Goal: Task Accomplishment & Management: Use online tool/utility

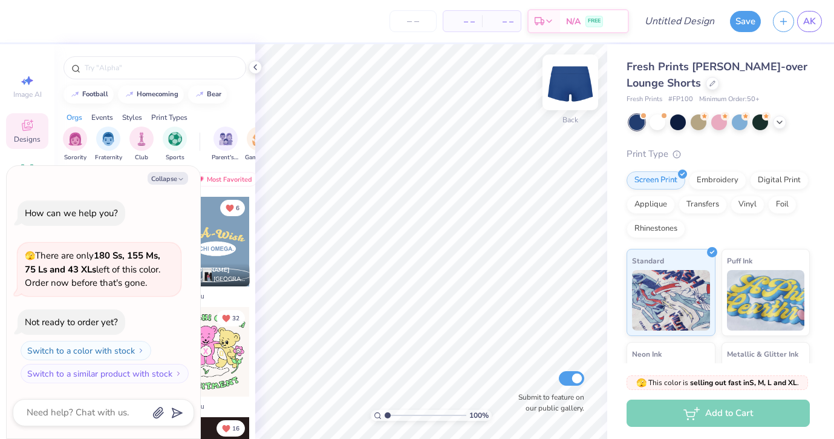
click at [575, 76] on img at bounding box center [570, 82] width 48 height 48
type textarea "x"
click at [174, 64] on input "text" at bounding box center [160, 68] width 155 height 12
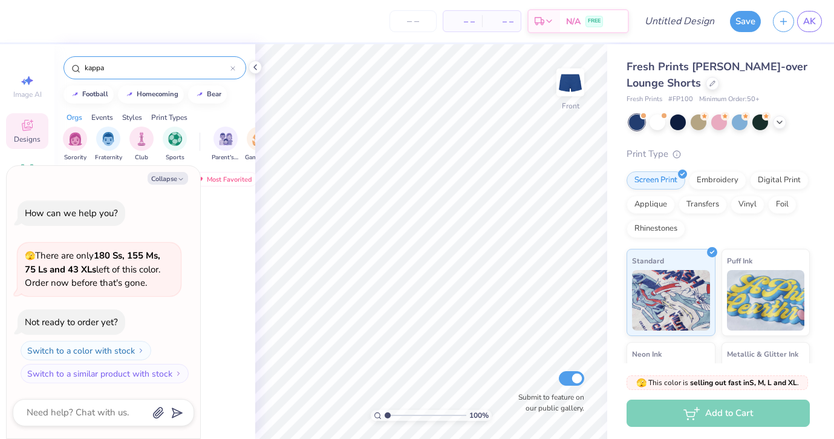
type input "kappa"
click at [179, 178] on icon "button" at bounding box center [180, 178] width 7 height 7
type textarea "x"
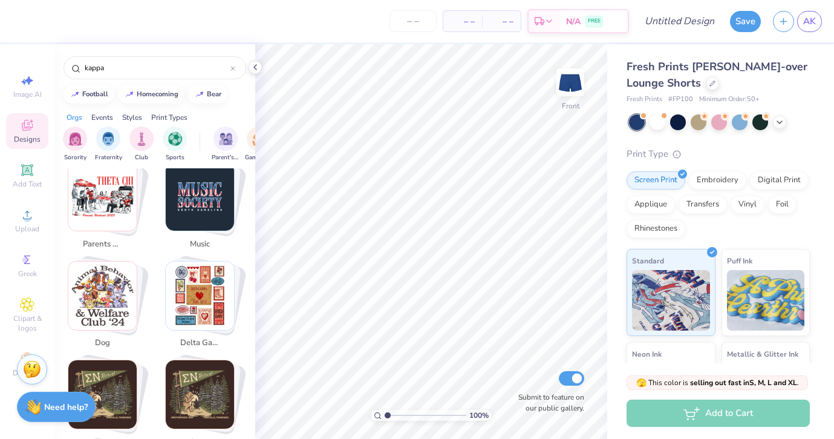
scroll to position [534, 0]
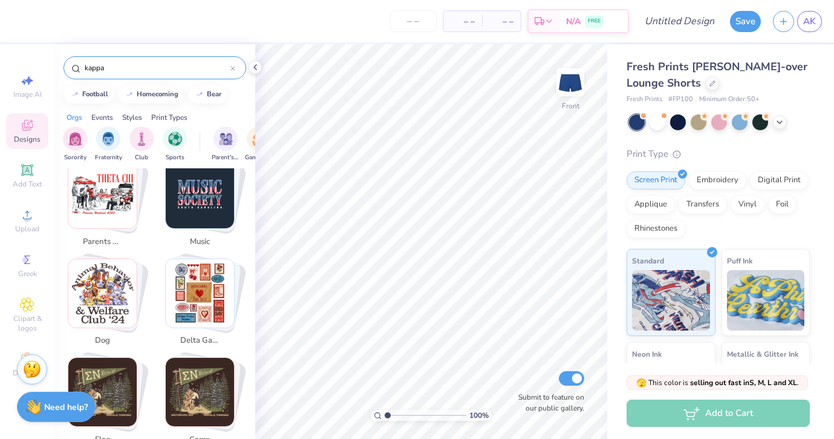
click at [121, 73] on input "kappa" at bounding box center [156, 68] width 147 height 12
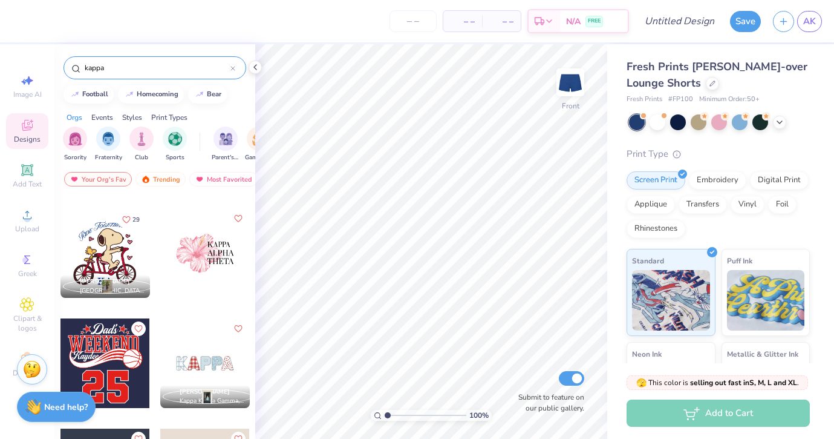
scroll to position [760, 0]
click at [126, 215] on icon "Like" at bounding box center [126, 218] width 8 height 8
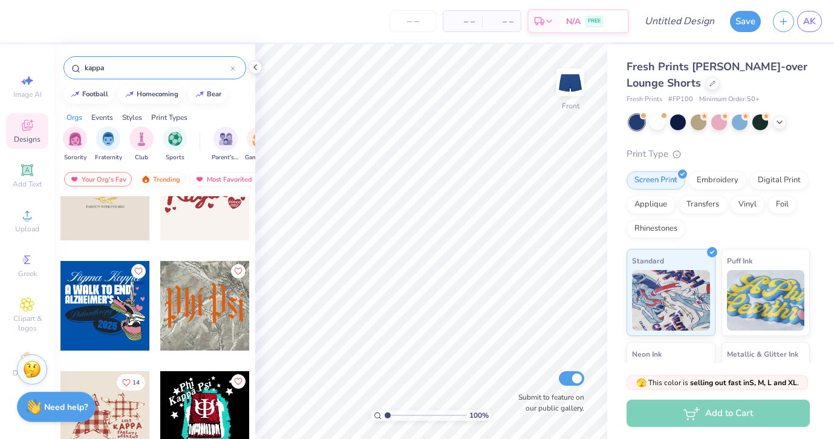
scroll to position [2044, 0]
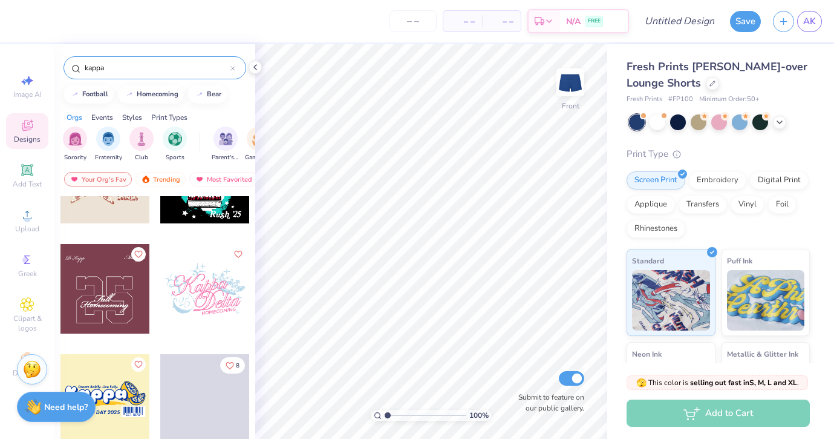
click at [139, 68] on input "kappa" at bounding box center [156, 68] width 147 height 12
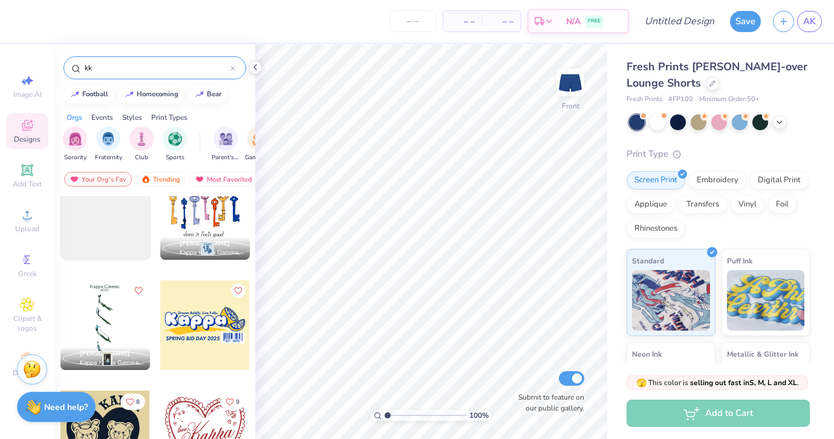
scroll to position [436, 0]
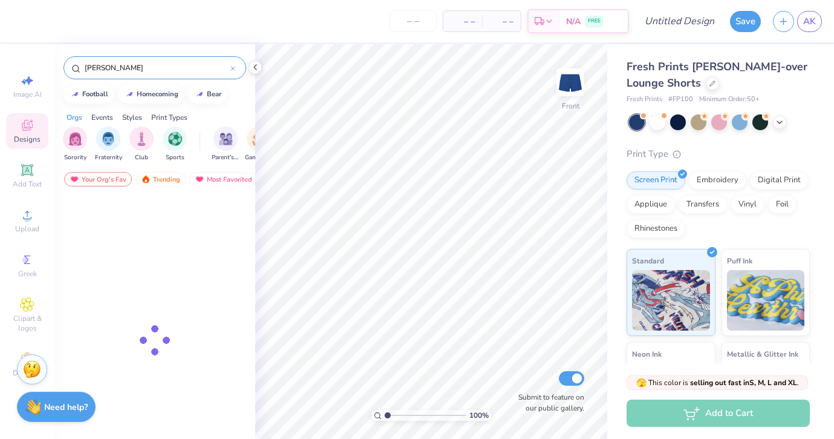
type input "kappa"
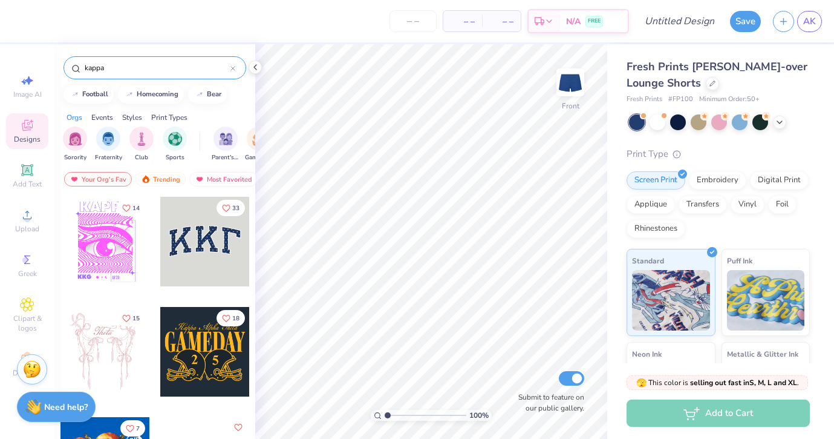
click at [207, 244] on div at bounding box center [205, 242] width 90 height 90
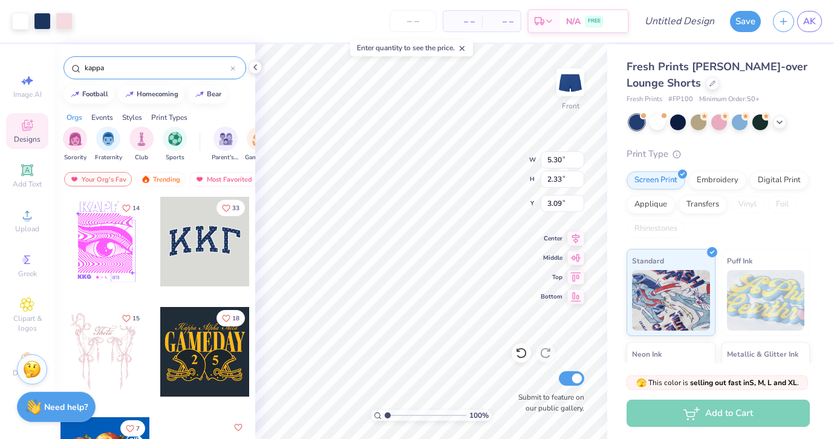
type input "4.04"
type input "1.77"
type input "3.64"
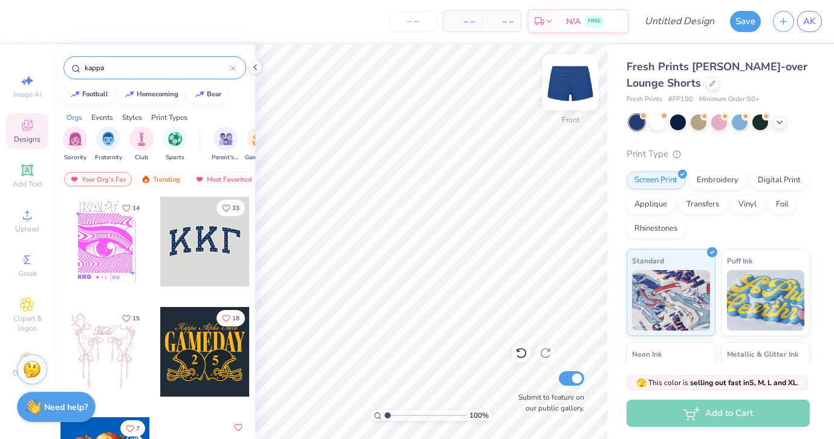
click at [572, 87] on img at bounding box center [570, 82] width 48 height 48
click at [215, 250] on div at bounding box center [205, 242] width 90 height 90
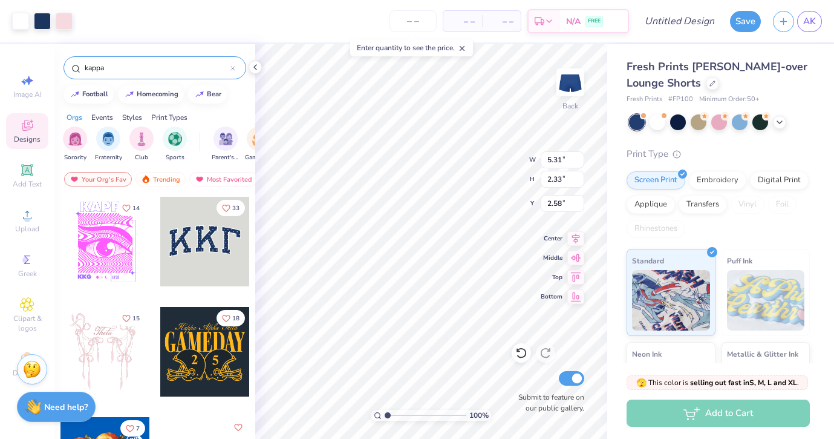
type input "2.17"
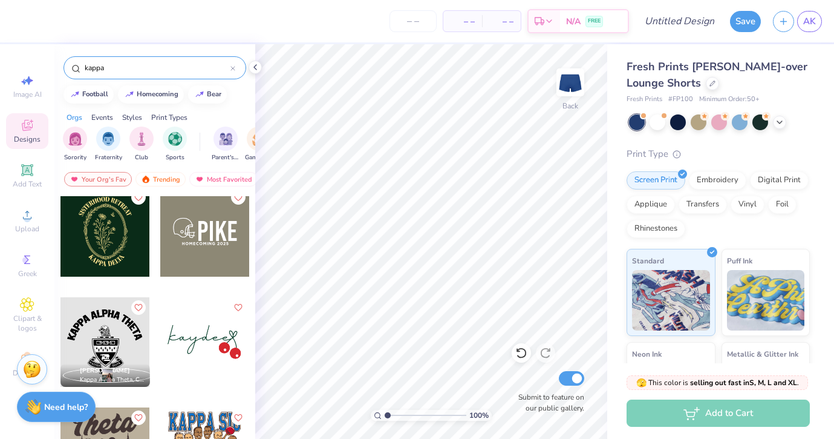
scroll to position [2873, 0]
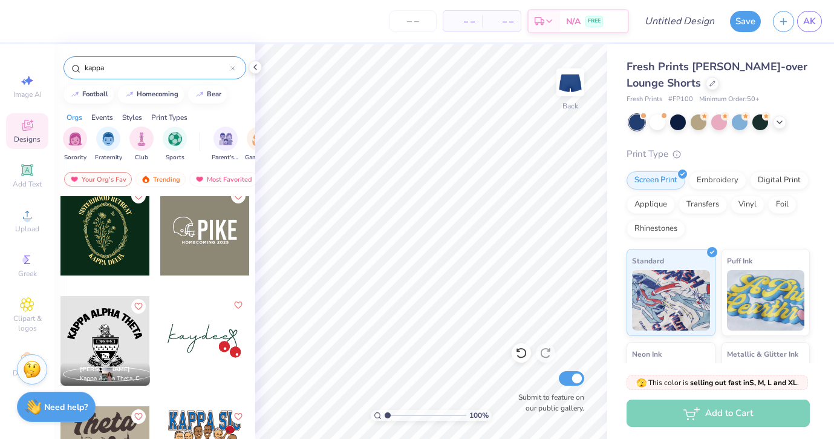
click at [236, 306] on icon "Like" at bounding box center [237, 305] width 8 height 8
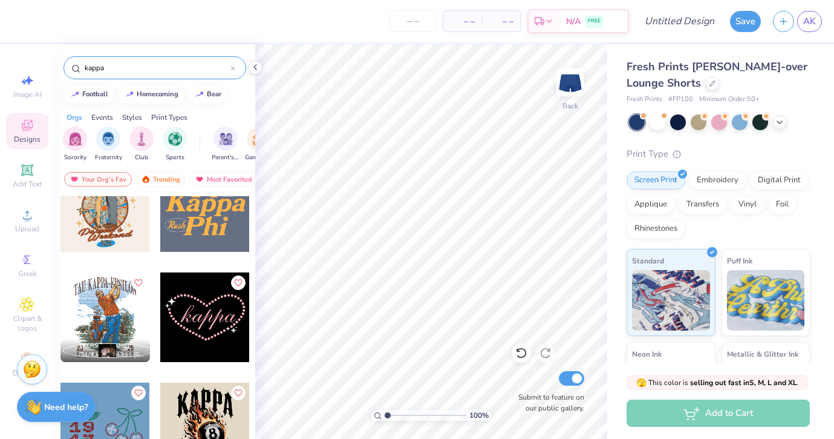
scroll to position [3800, 0]
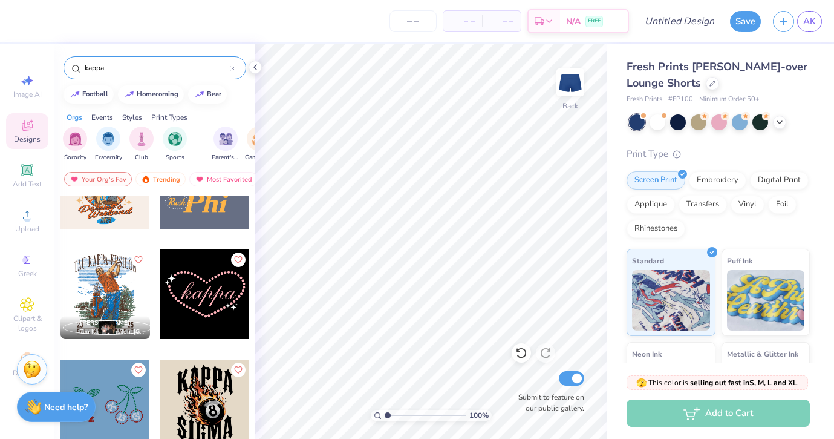
click at [226, 292] on div at bounding box center [205, 294] width 90 height 90
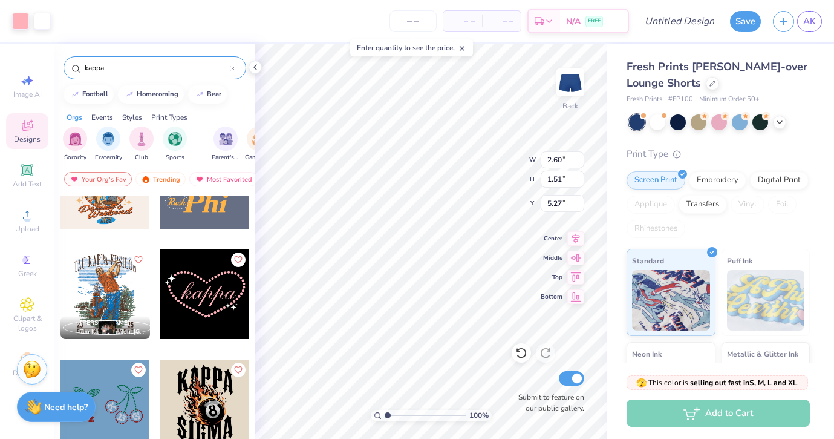
type input "4.99"
click at [657, 123] on div at bounding box center [658, 121] width 16 height 16
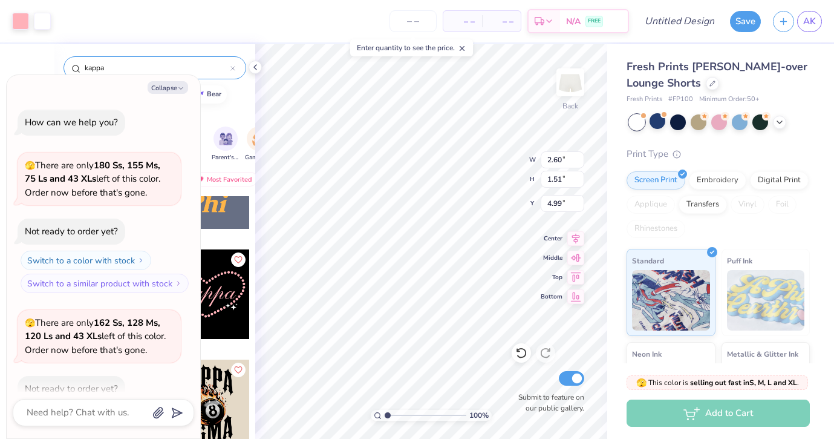
scroll to position [67, 0]
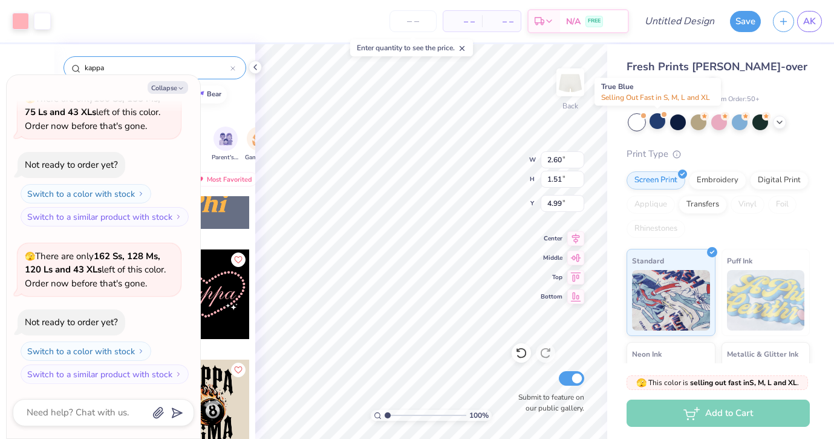
type textarea "x"
type input "5.27"
click at [656, 124] on div at bounding box center [658, 121] width 16 height 16
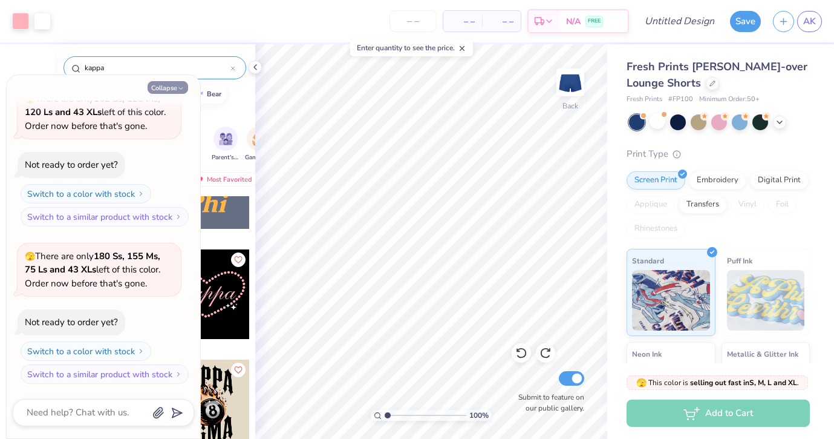
click at [173, 85] on button "Collapse" at bounding box center [168, 87] width 41 height 13
type textarea "x"
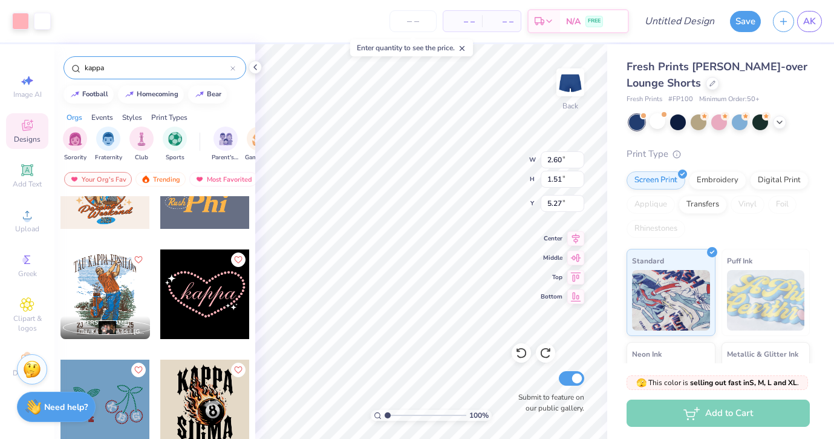
type input "4.84"
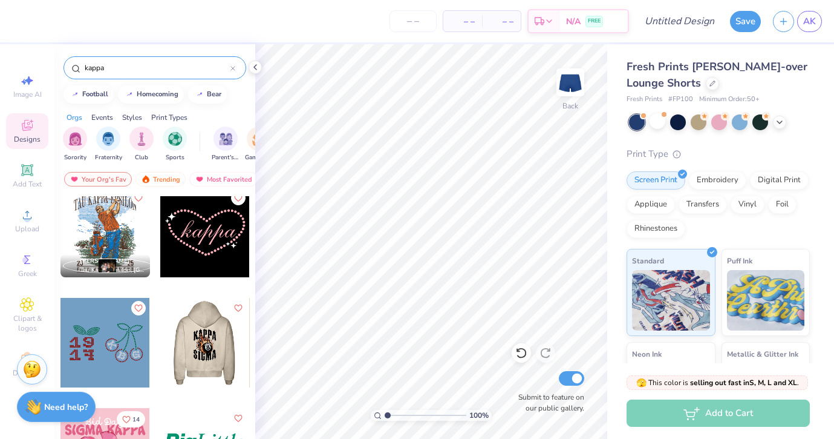
scroll to position [3872, 0]
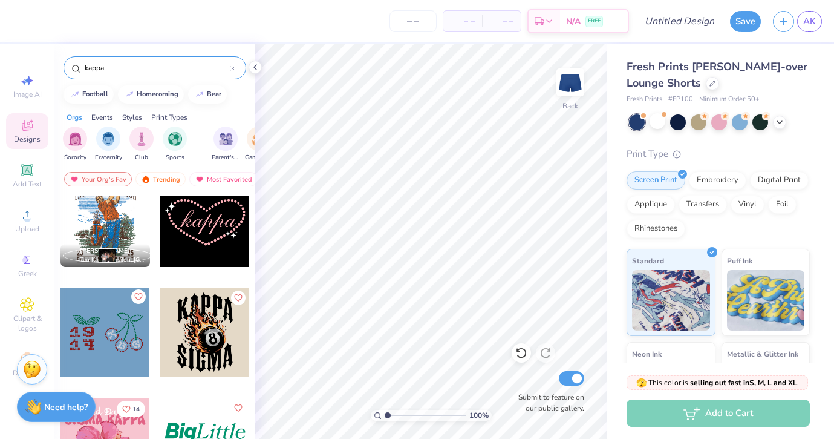
click at [140, 296] on icon "Like" at bounding box center [138, 296] width 8 height 8
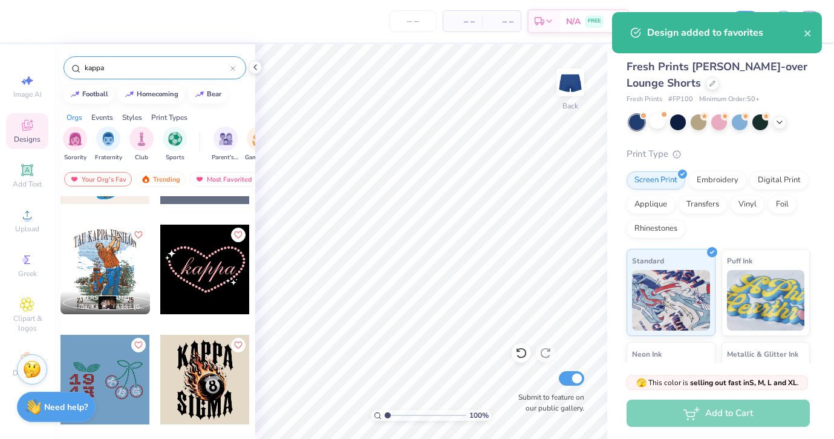
scroll to position [3822, 0]
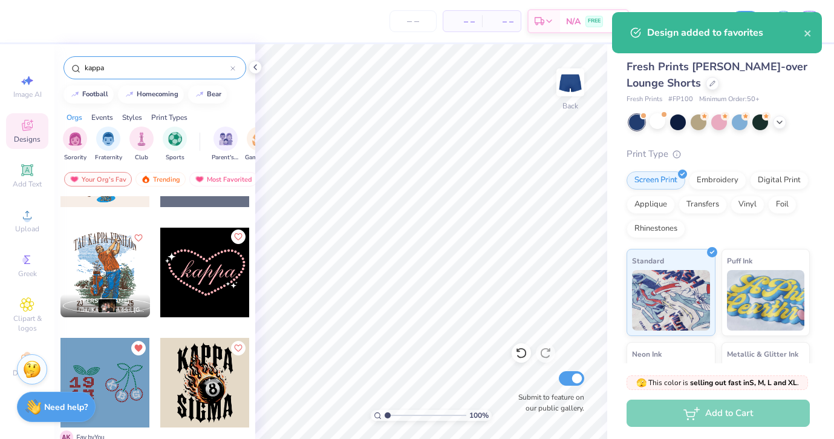
click at [238, 235] on icon "Like" at bounding box center [237, 236] width 8 height 8
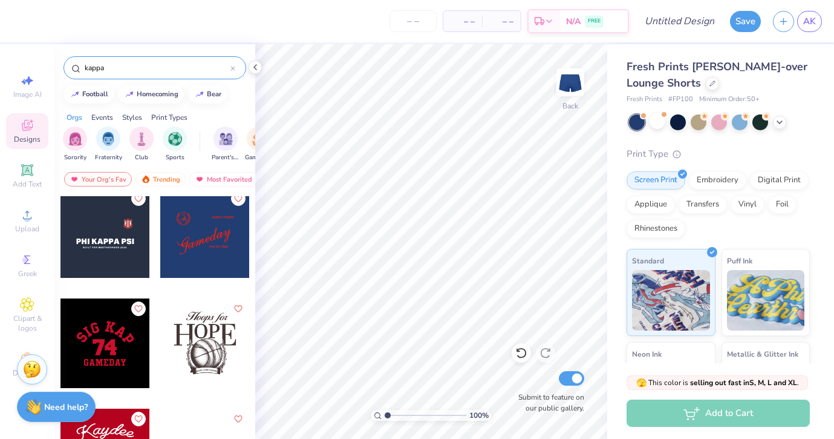
scroll to position [7117, 0]
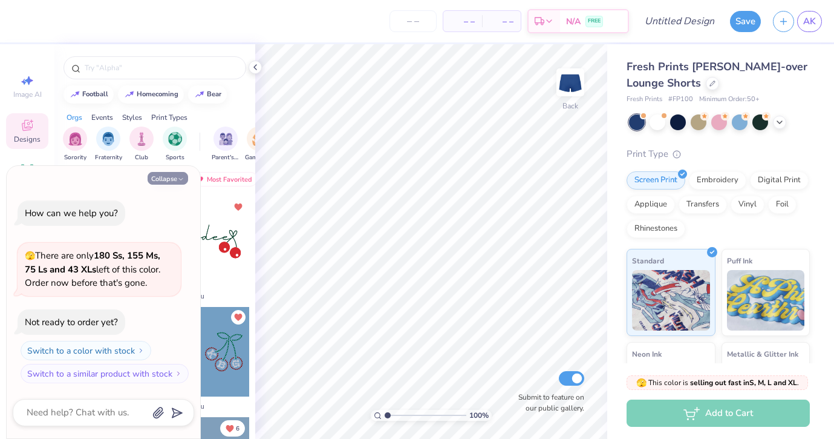
click at [177, 177] on icon "button" at bounding box center [180, 178] width 7 height 7
type textarea "x"
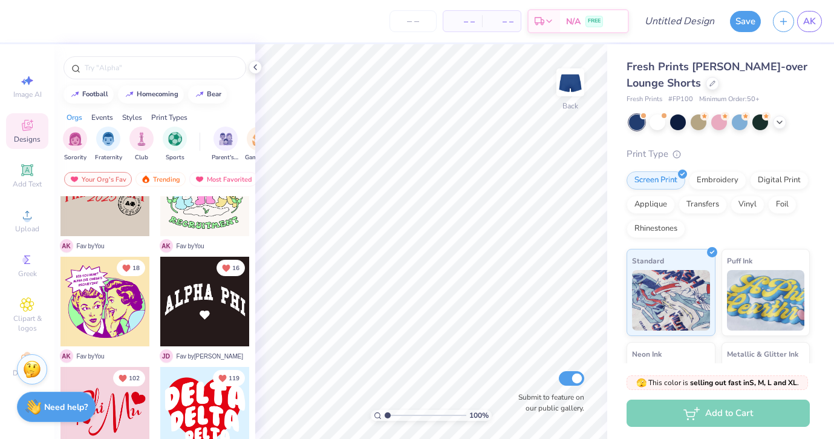
scroll to position [483, 0]
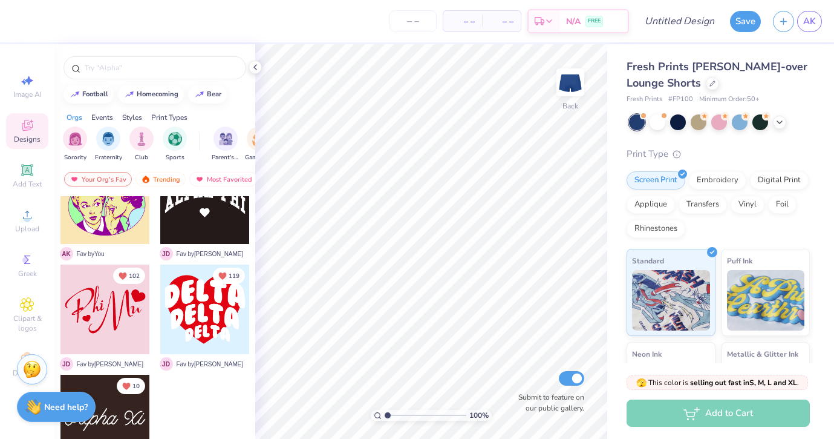
click at [118, 311] on div at bounding box center [105, 309] width 90 height 90
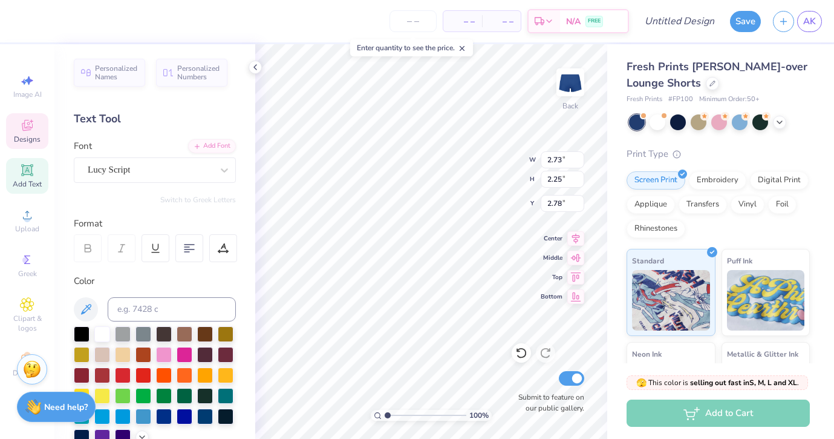
type textarea "G"
type textarea "g"
type input "2.25"
type input "2.14"
type input "2.46"
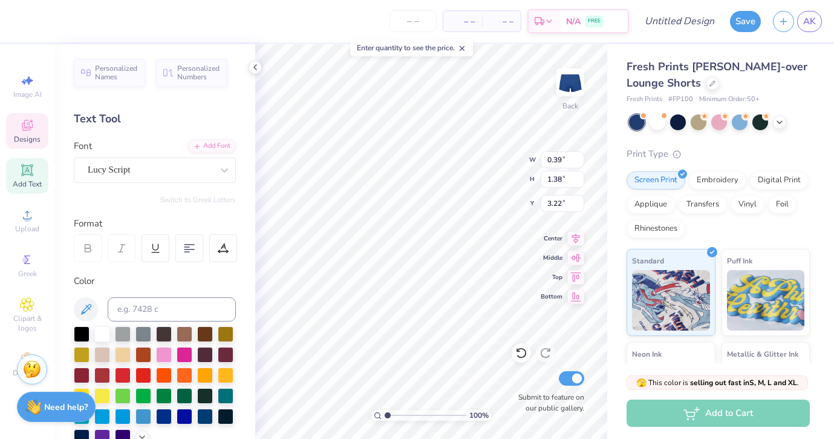
scroll to position [0, 1]
type textarea "Kappa"
type input "2.27"
type input "2.44"
type input "1.56"
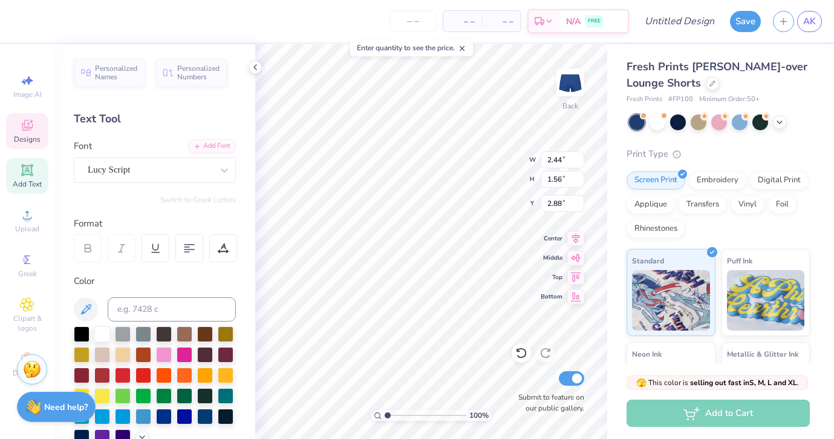
type input "2.52"
type input "3.48"
type input "5.21"
type textarea "Gamma"
type input "4.43"
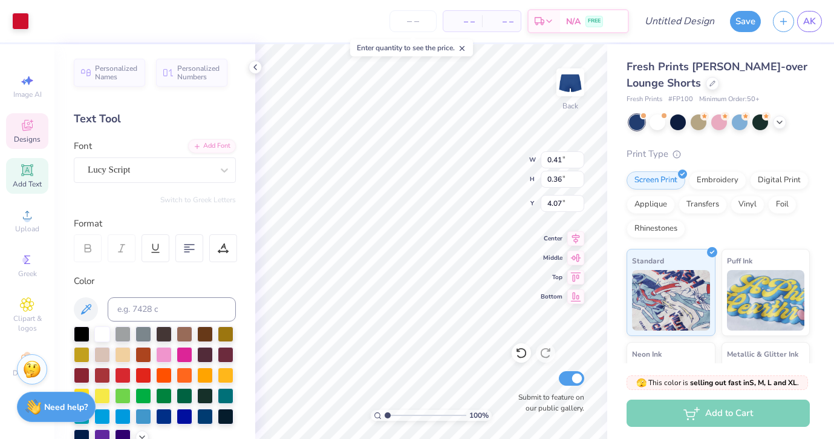
type input "5.00"
type input "0.39"
type input "4.99"
type input "3.11"
type input "3.22"
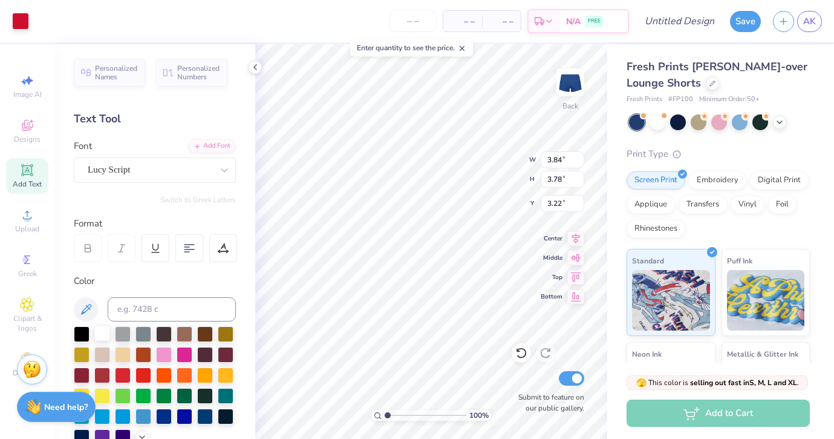
click at [106, 333] on div at bounding box center [102, 333] width 16 height 16
type input "5.23"
type input "3.08"
type input "3.84"
type input "3.78"
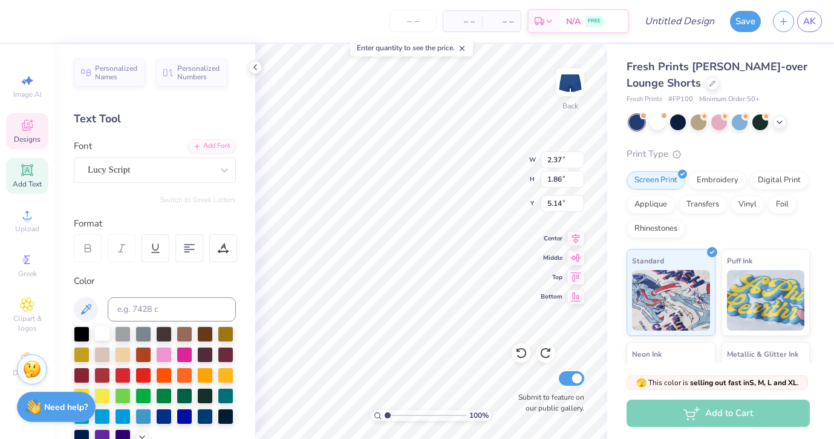
click at [102, 330] on div at bounding box center [102, 333] width 16 height 16
type input "2.44"
type input "1.56"
click at [102, 329] on div at bounding box center [102, 333] width 16 height 16
type input "3.23"
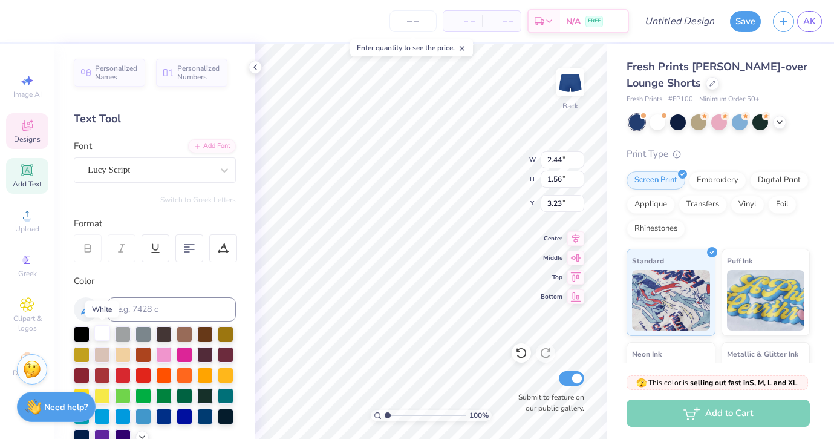
click at [102, 325] on div at bounding box center [102, 333] width 16 height 16
type input "0.72"
type input "0.64"
type input "3.75"
click at [102, 332] on div at bounding box center [102, 333] width 16 height 16
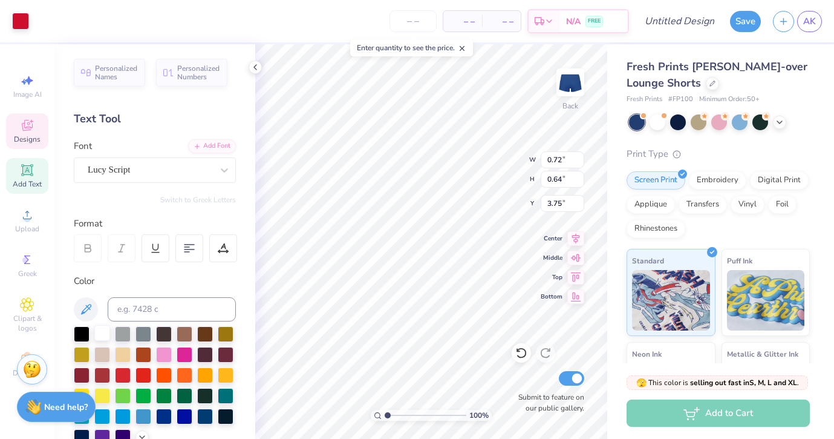
click at [100, 333] on div at bounding box center [102, 333] width 16 height 16
click at [19, 18] on div at bounding box center [20, 19] width 17 height 17
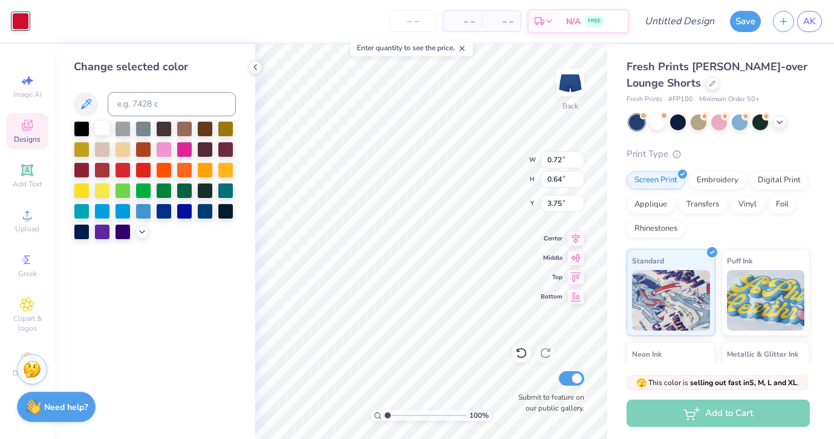
click at [102, 131] on div at bounding box center [102, 128] width 16 height 16
type input "0.39"
type input "0.36"
type input "5.69"
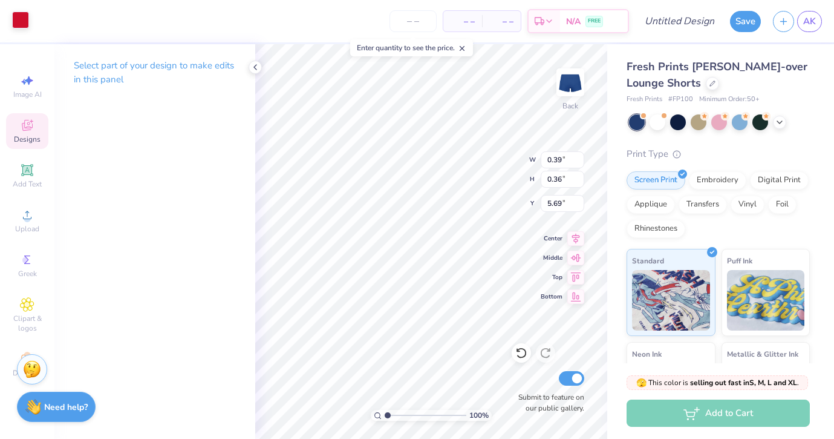
click at [21, 22] on div at bounding box center [20, 19] width 17 height 17
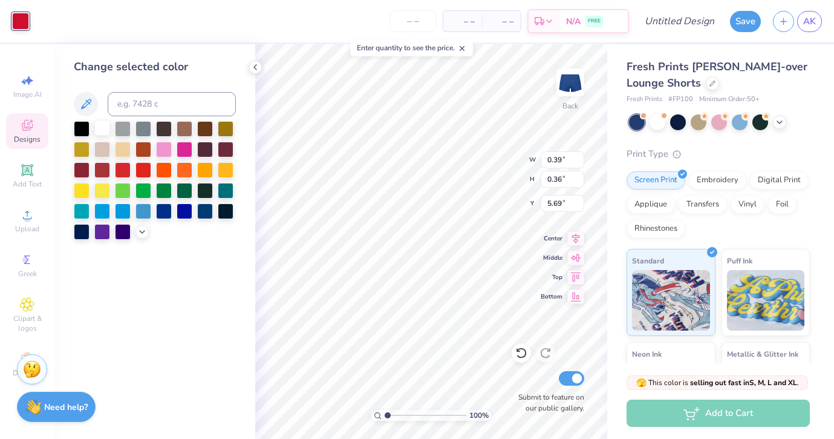
click at [106, 128] on div at bounding box center [102, 128] width 16 height 16
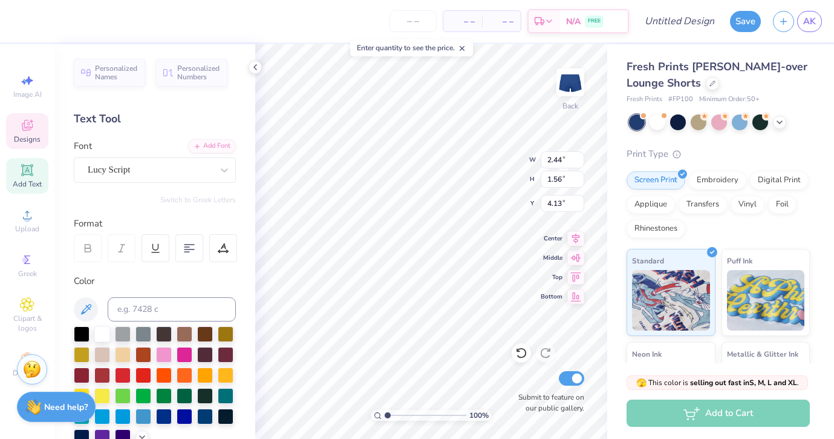
type input "4.32"
type input "3.29"
type input "2.37"
type input "1.86"
type input "5.14"
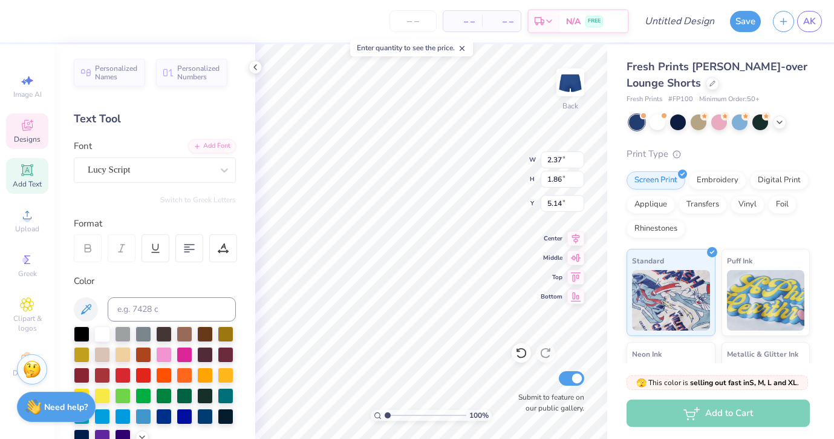
type input "2.44"
type input "1.56"
type input "3.29"
type textarea "Kappa"
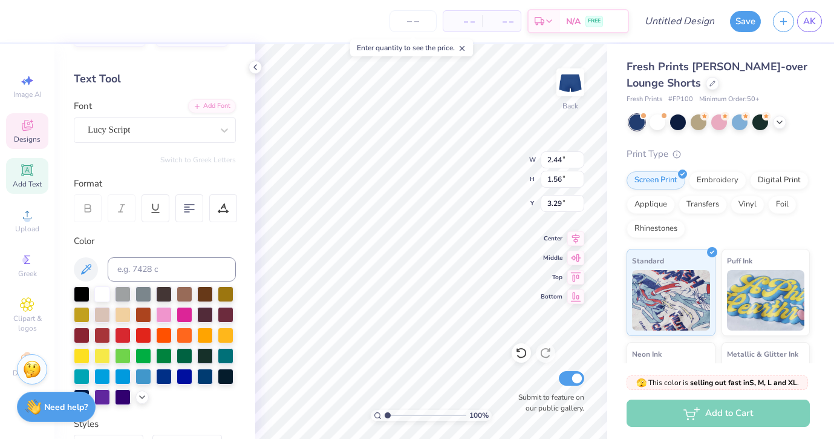
scroll to position [0, 0]
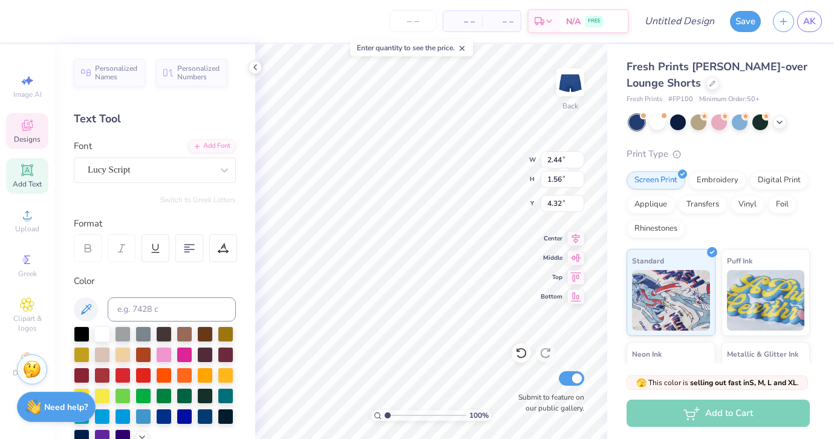
type input "2.37"
type input "1.86"
type input "5.14"
type textarea "KKG"
type input "4.10"
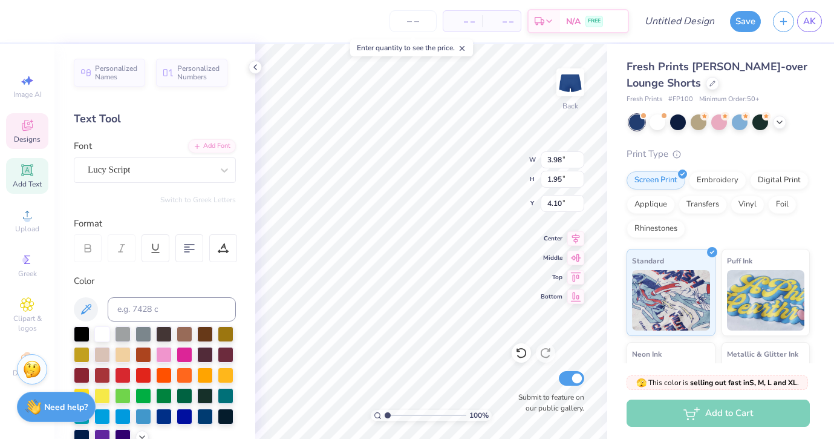
scroll to position [264, 0]
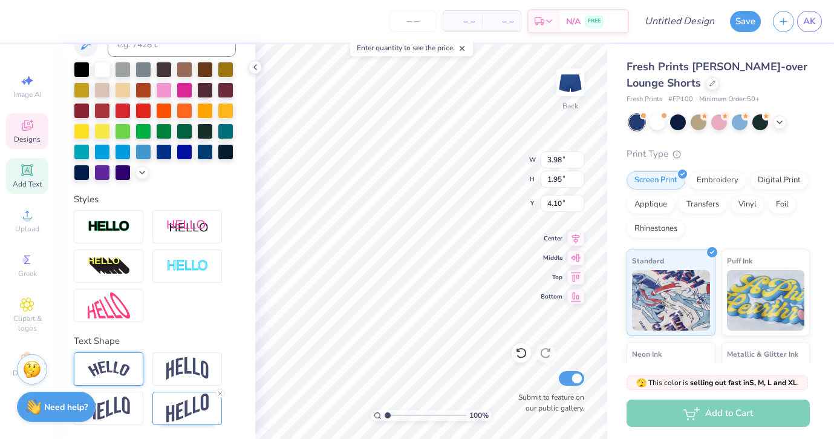
click at [128, 373] on img at bounding box center [109, 368] width 42 height 16
type input "4.68"
type input "1.70"
type input "4.22"
type input "3.98"
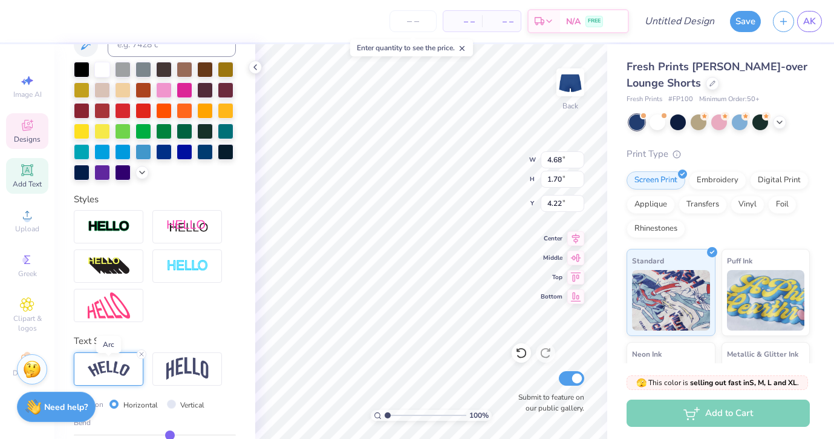
type input "1.95"
type input "4.10"
type input "4.17"
type input "1.65"
type input "4.40"
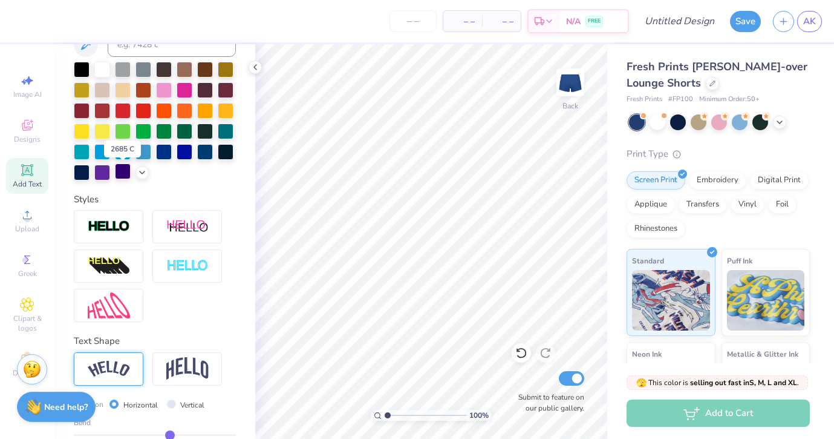
scroll to position [0, 0]
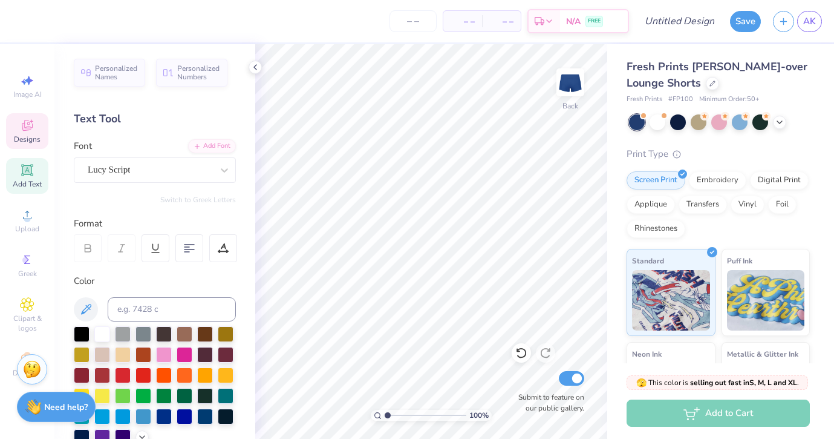
click at [24, 131] on icon at bounding box center [27, 125] width 15 height 15
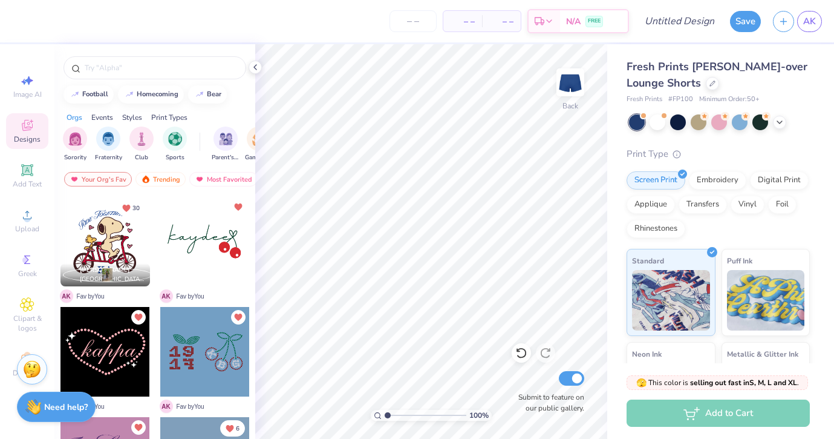
click at [113, 246] on div at bounding box center [105, 242] width 90 height 90
click at [192, 233] on div at bounding box center [205, 242] width 90 height 90
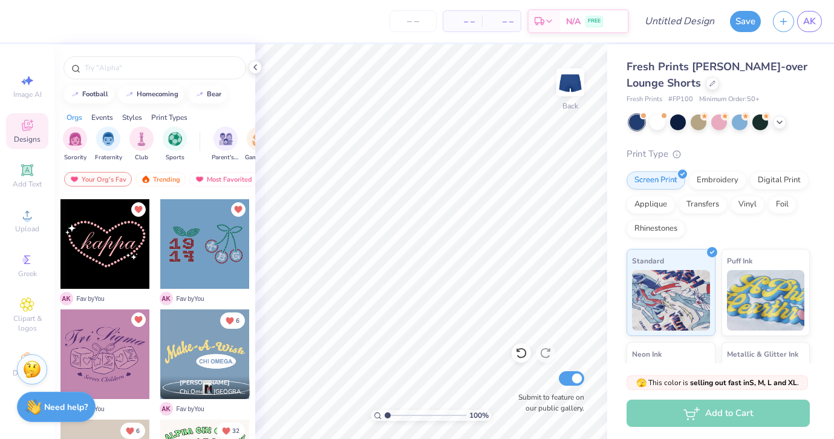
scroll to position [111, 0]
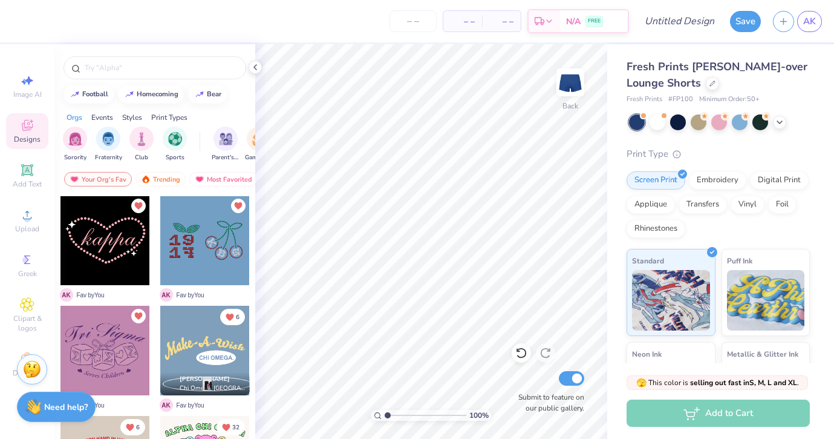
click at [116, 258] on div at bounding box center [105, 240] width 90 height 90
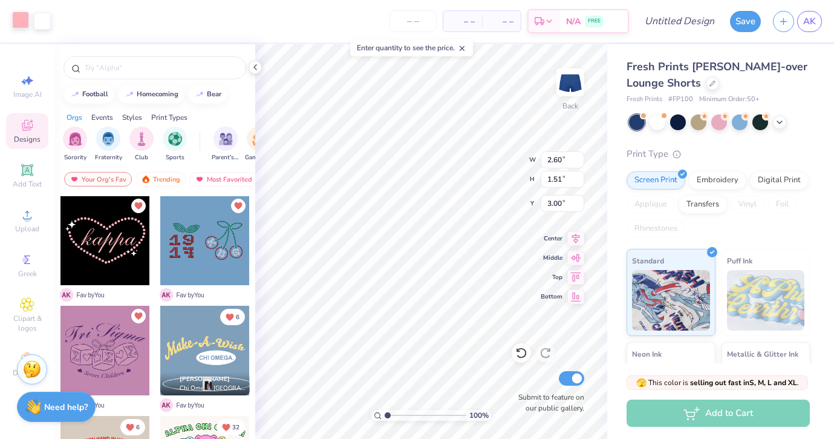
click at [20, 24] on div at bounding box center [20, 19] width 17 height 17
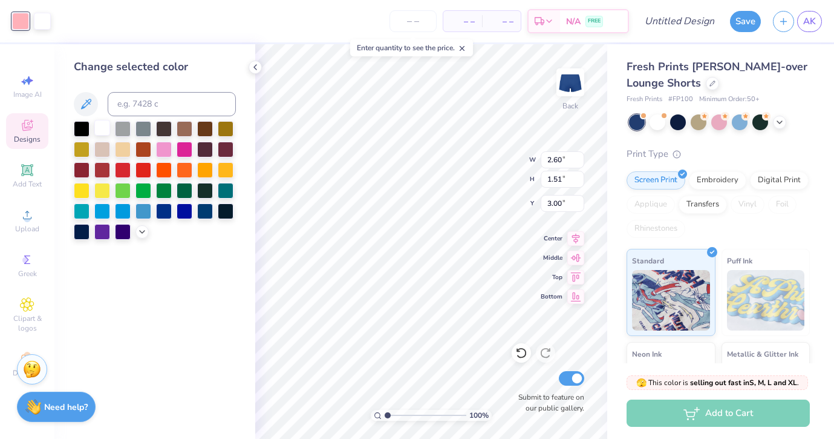
click at [102, 128] on div at bounding box center [102, 128] width 16 height 16
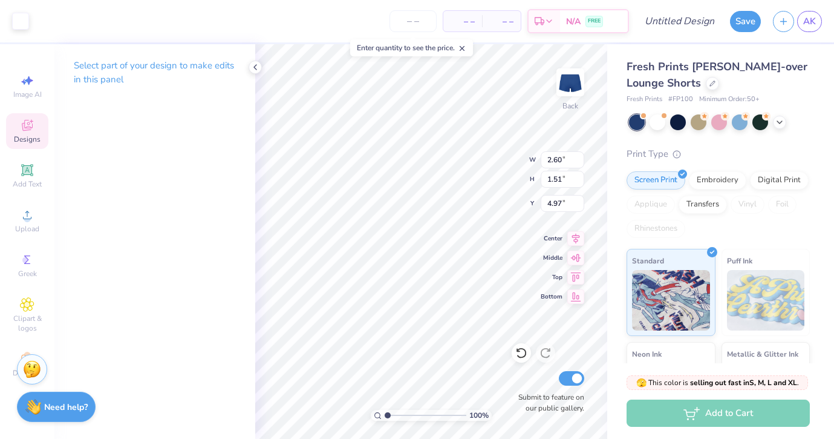
type input "4.32"
type input "3.00"
type input "1.74"
type input "4.09"
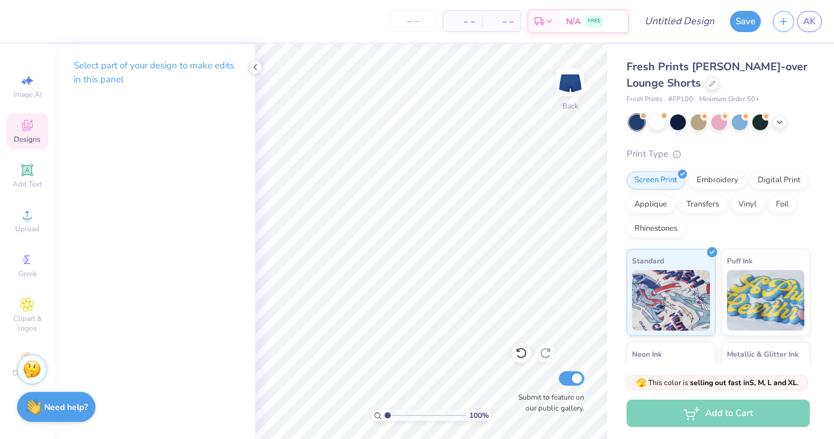
click at [28, 129] on icon at bounding box center [27, 127] width 10 height 8
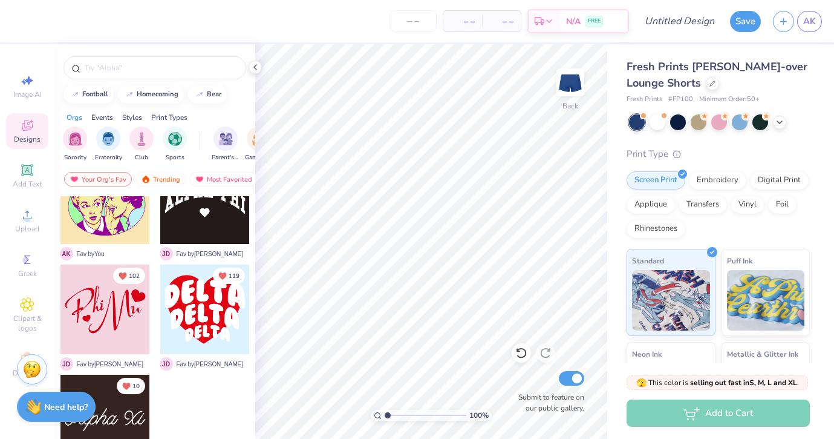
scroll to position [0, 0]
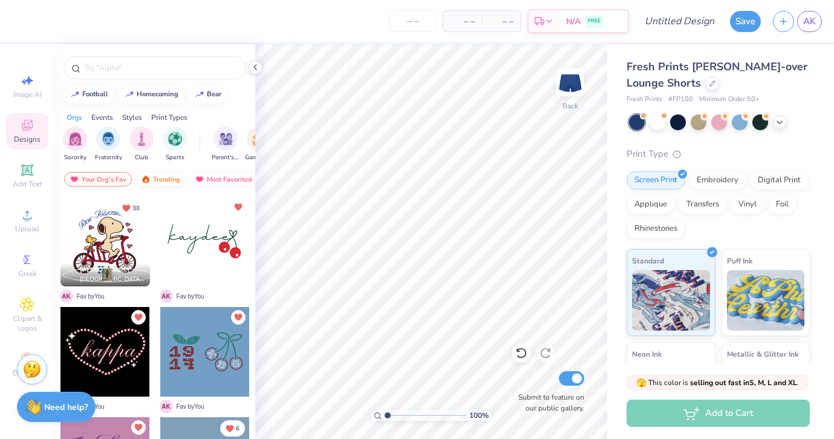
click at [166, 181] on div "Trending" at bounding box center [160, 179] width 50 height 15
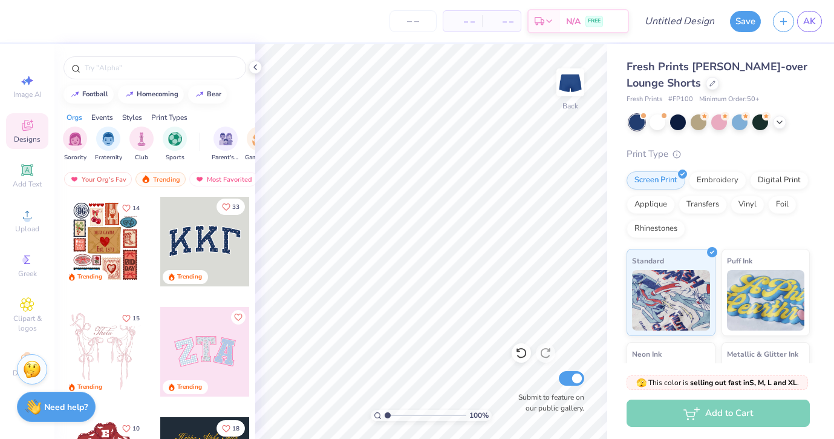
click at [225, 205] on icon "Like" at bounding box center [226, 207] width 8 height 8
click at [224, 206] on div at bounding box center [205, 242] width 90 height 90
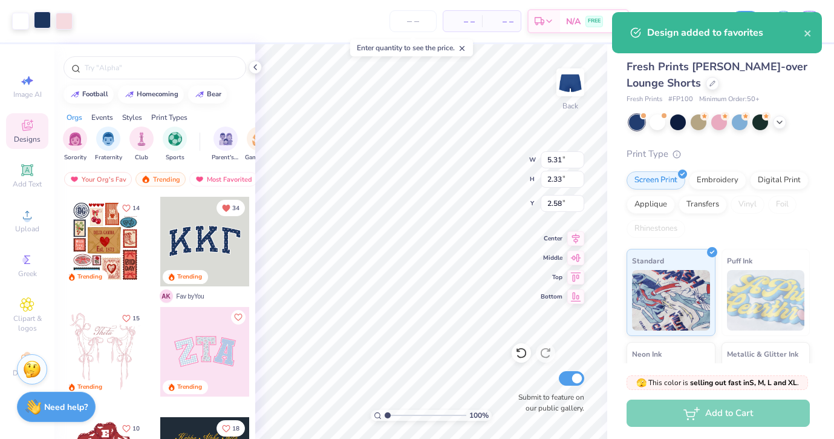
click at [39, 21] on div at bounding box center [42, 19] width 17 height 17
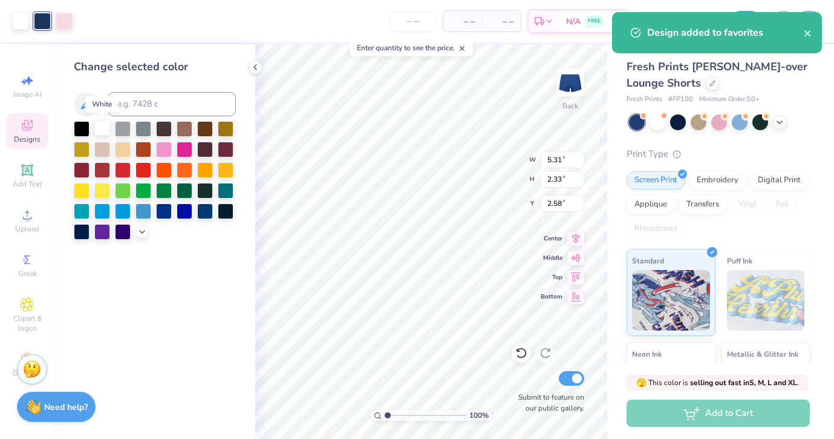
click at [103, 129] on div at bounding box center [102, 128] width 16 height 16
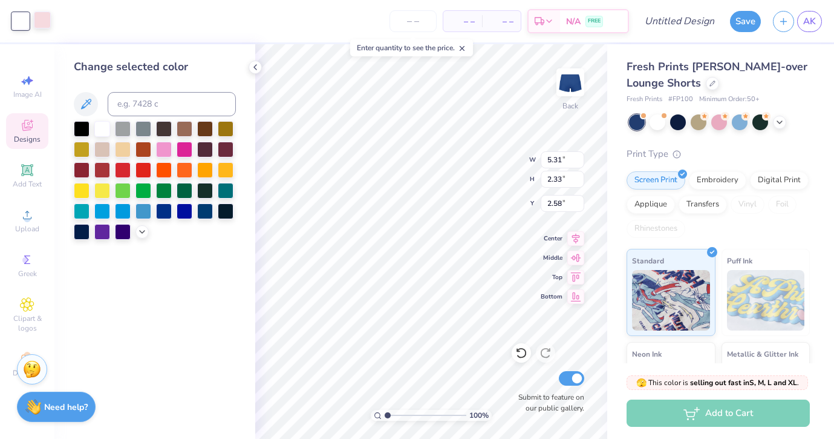
click at [40, 20] on div at bounding box center [42, 19] width 17 height 17
click at [100, 131] on div at bounding box center [102, 128] width 16 height 16
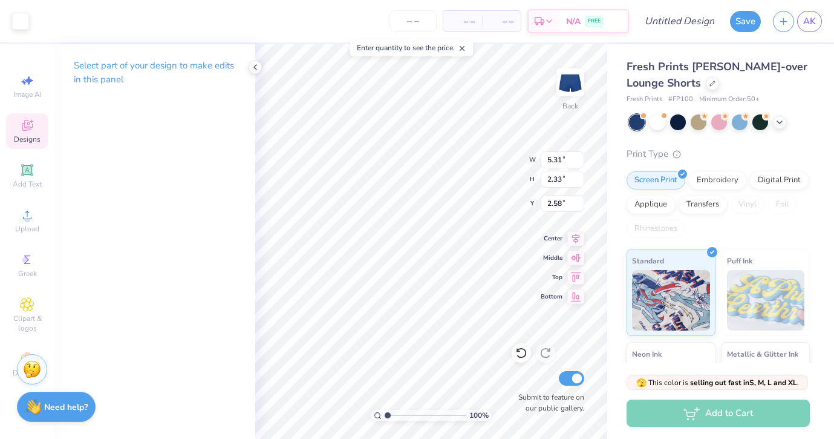
type input "3.12"
type input "1.37"
type input "4.18"
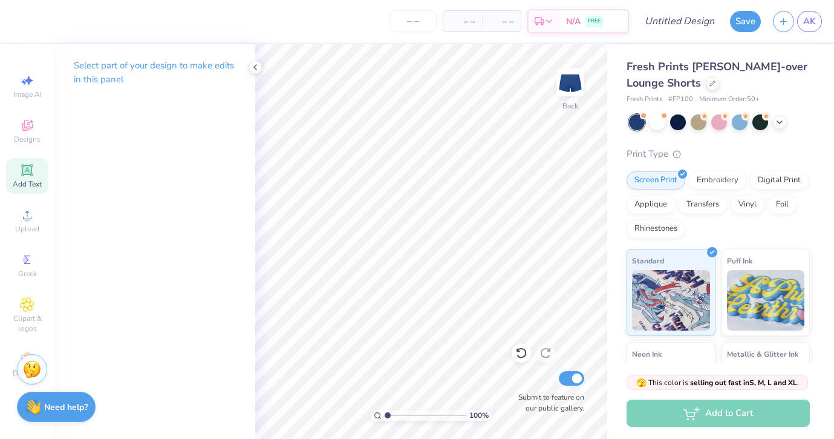
click at [24, 169] on icon at bounding box center [26, 169] width 9 height 9
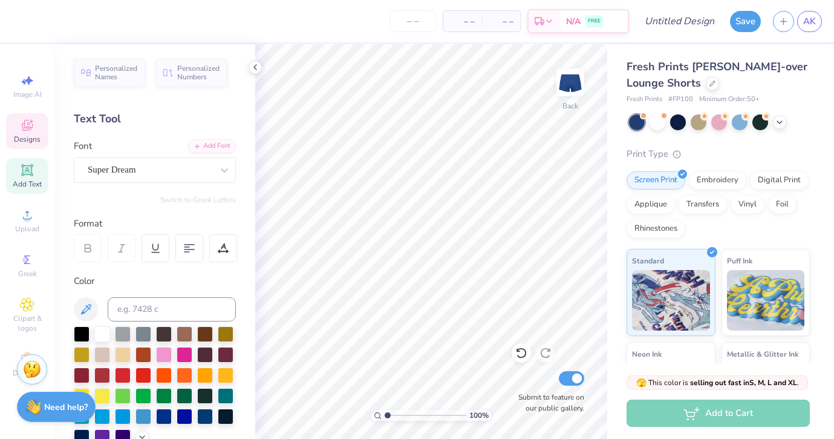
click at [16, 126] on div "Designs" at bounding box center [27, 131] width 42 height 36
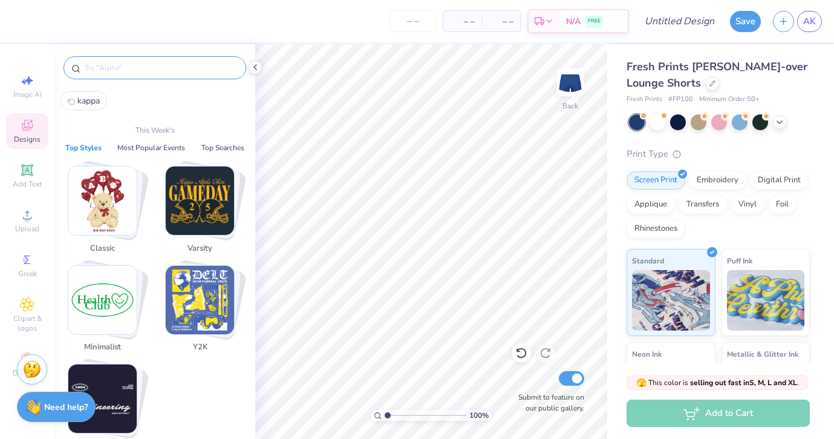
click at [119, 64] on input "text" at bounding box center [160, 68] width 155 height 12
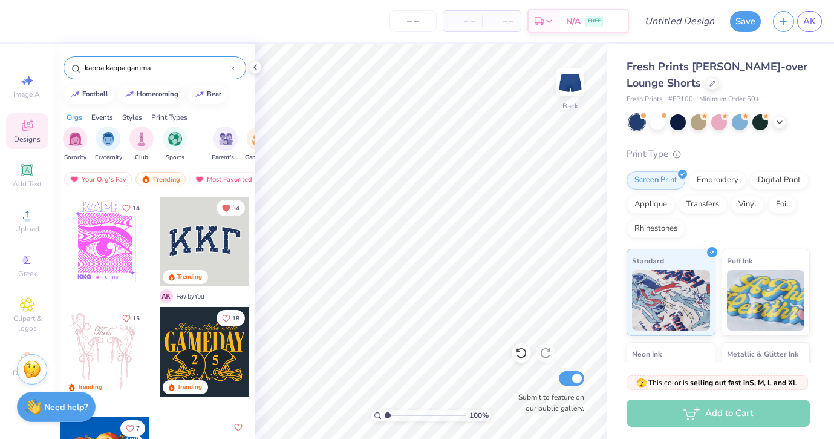
type input "kappa kappa gamma"
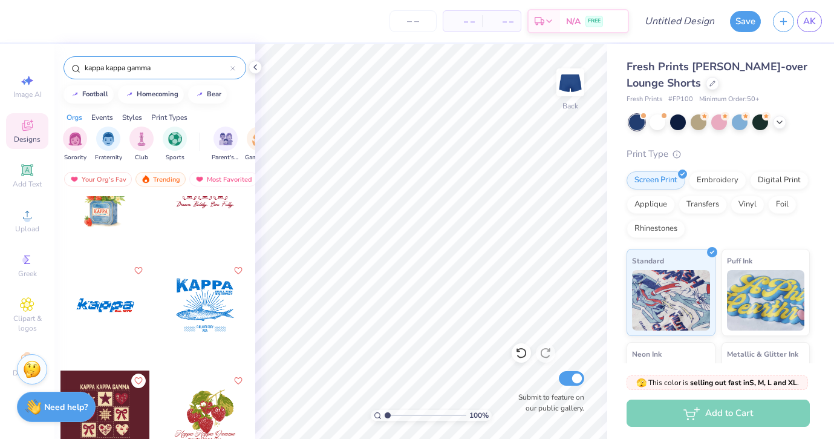
scroll to position [1378, 0]
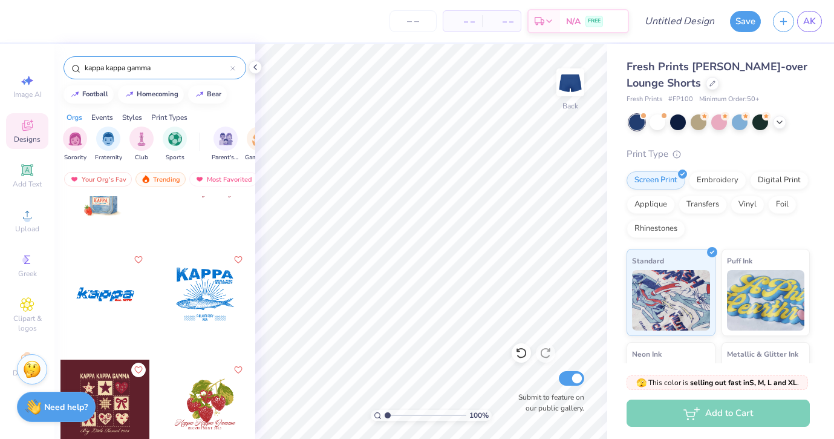
click at [120, 294] on div at bounding box center [105, 294] width 90 height 90
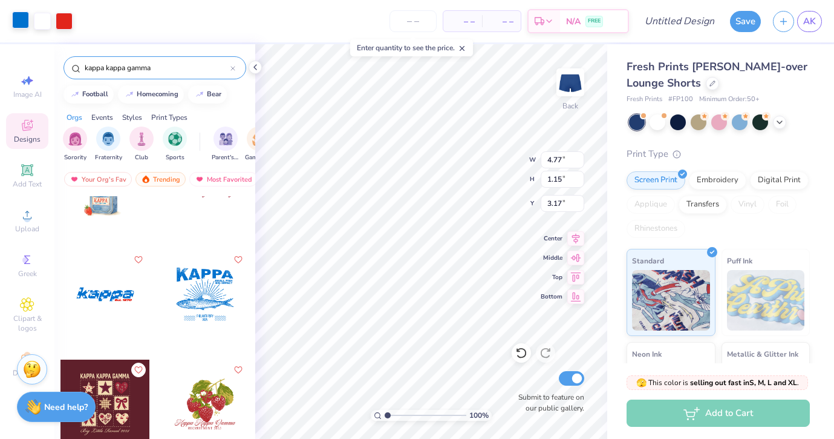
click at [24, 23] on div at bounding box center [20, 19] width 17 height 17
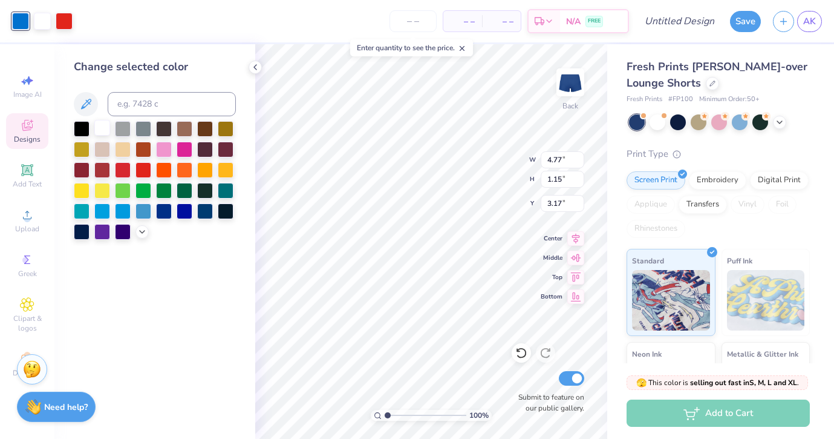
click at [100, 132] on div at bounding box center [102, 128] width 16 height 16
click at [43, 22] on div at bounding box center [42, 21] width 17 height 17
click at [166, 212] on div at bounding box center [164, 210] width 16 height 16
click at [89, 103] on icon at bounding box center [86, 104] width 10 height 10
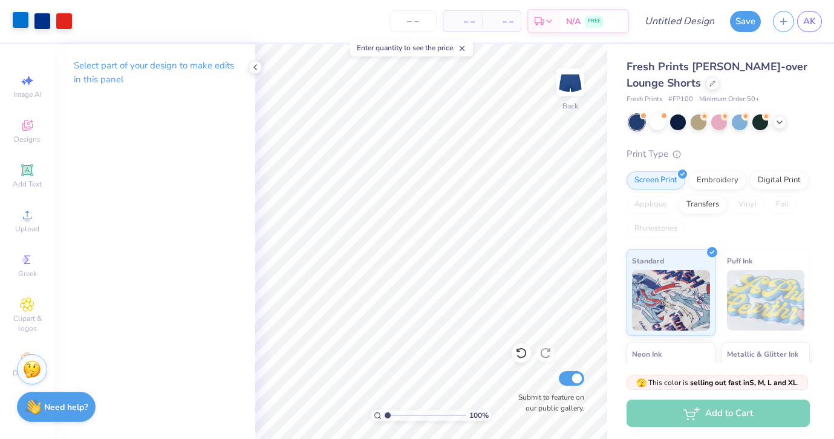
click at [20, 19] on div at bounding box center [20, 19] width 17 height 17
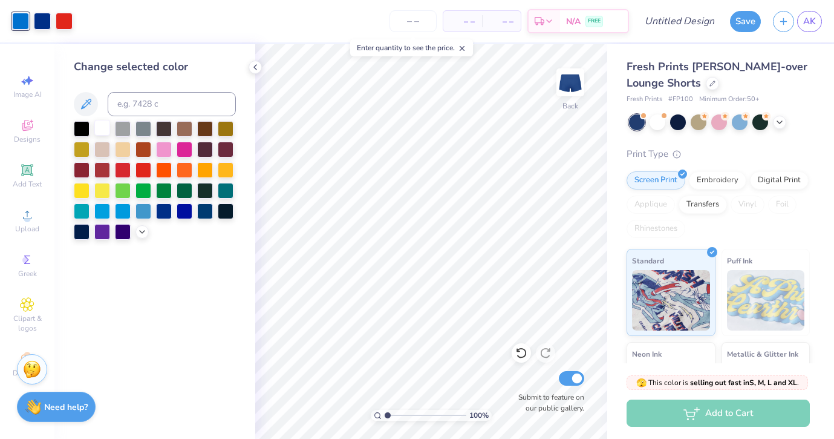
click at [99, 131] on div at bounding box center [102, 128] width 16 height 16
click at [64, 18] on div at bounding box center [64, 19] width 17 height 17
click at [85, 126] on div at bounding box center [82, 128] width 16 height 16
click at [100, 134] on div at bounding box center [102, 128] width 16 height 16
click at [125, 169] on div at bounding box center [123, 169] width 16 height 16
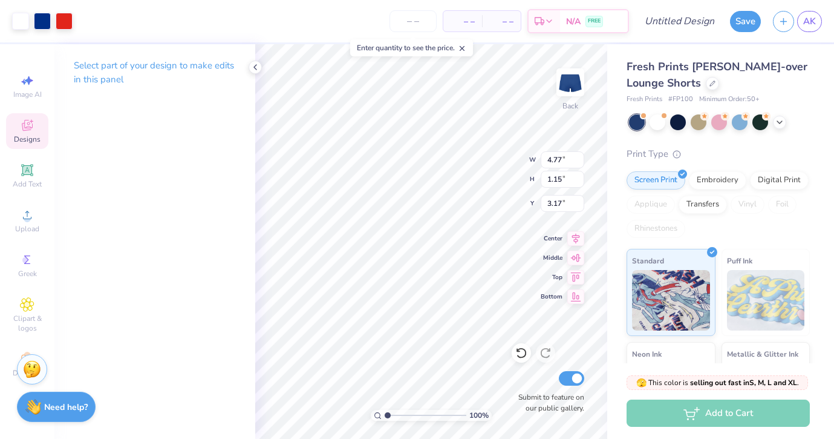
type input "3.91"
type input "4.80"
type input "1.50"
type input "3.90"
click at [61, 25] on div at bounding box center [64, 19] width 17 height 17
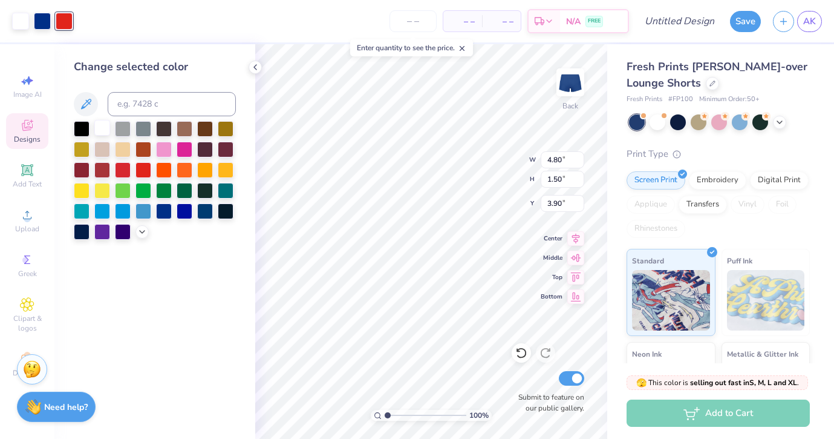
click at [99, 128] on div at bounding box center [102, 128] width 16 height 16
click at [100, 212] on div at bounding box center [102, 210] width 16 height 16
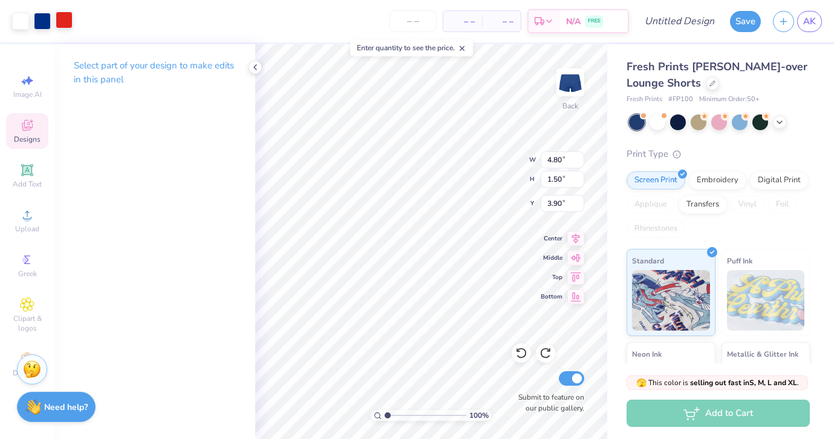
click at [64, 22] on div at bounding box center [64, 19] width 17 height 17
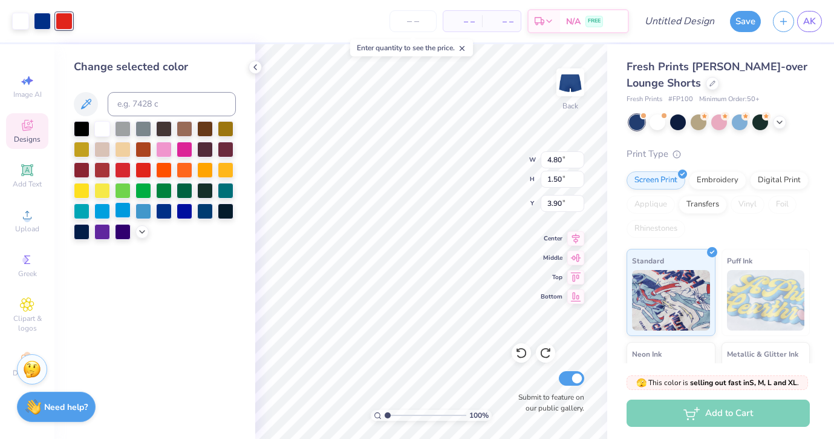
click at [123, 208] on div at bounding box center [123, 210] width 16 height 16
click at [84, 131] on div at bounding box center [82, 128] width 16 height 16
click at [183, 315] on div "Change selected color" at bounding box center [154, 241] width 201 height 394
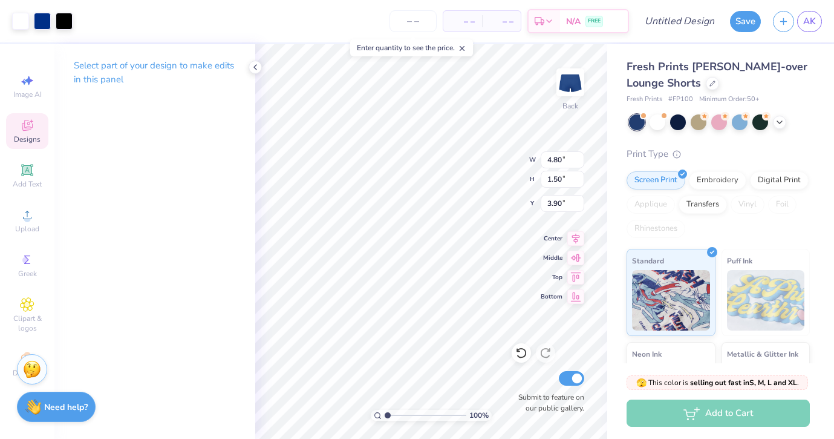
type input "4.63"
click at [65, 15] on div at bounding box center [64, 19] width 17 height 17
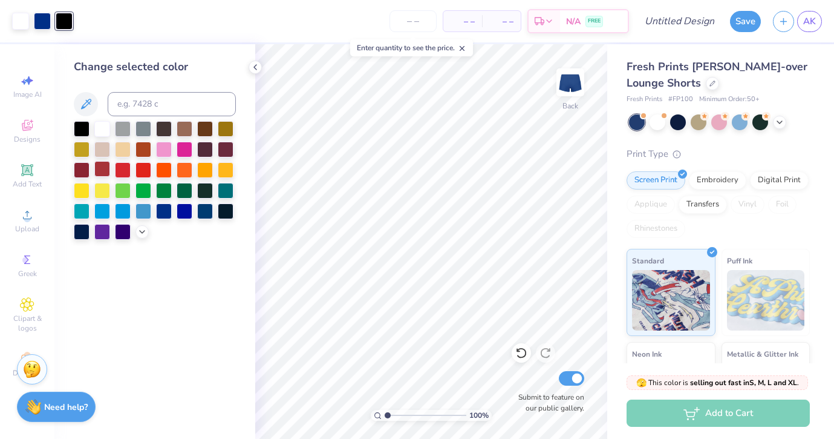
click at [96, 168] on div at bounding box center [102, 169] width 16 height 16
click at [258, 67] on icon at bounding box center [255, 67] width 10 height 10
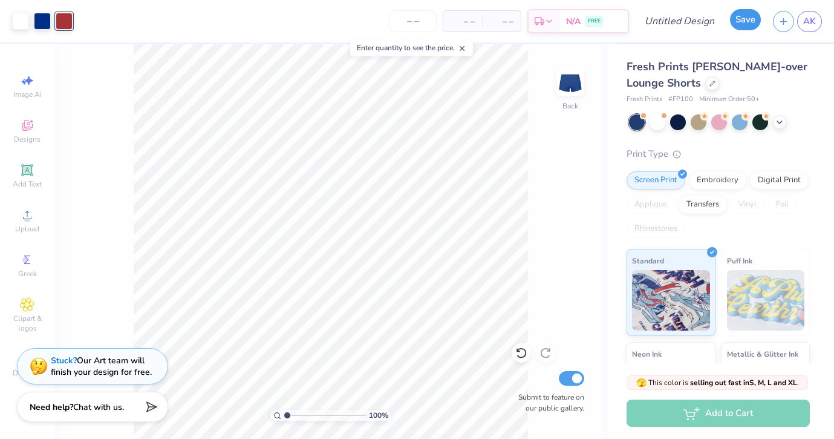
click at [746, 19] on button "Save" at bounding box center [745, 19] width 31 height 21
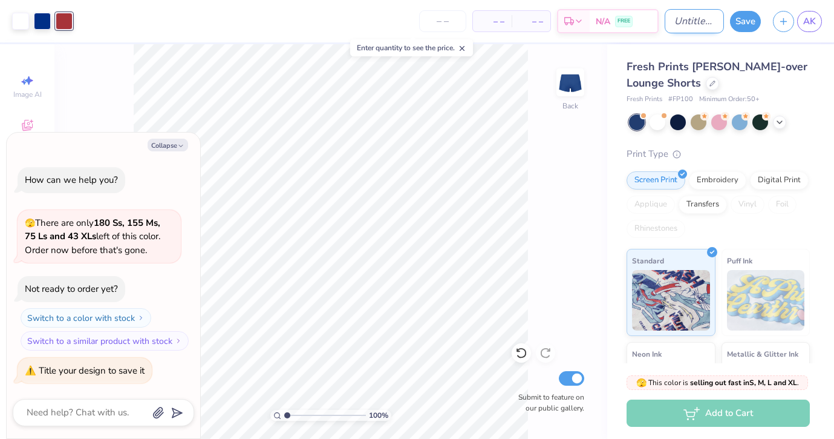
type textarea "x"
click at [681, 27] on input "Design Title" at bounding box center [694, 21] width 59 height 24
type input "K"
type textarea "x"
type input "KK"
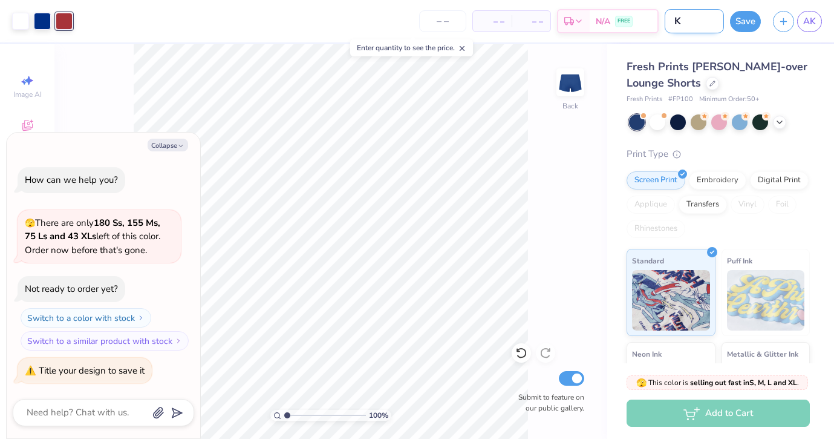
type textarea "x"
type input "KKG"
type textarea "x"
type input "KKG"
type textarea "x"
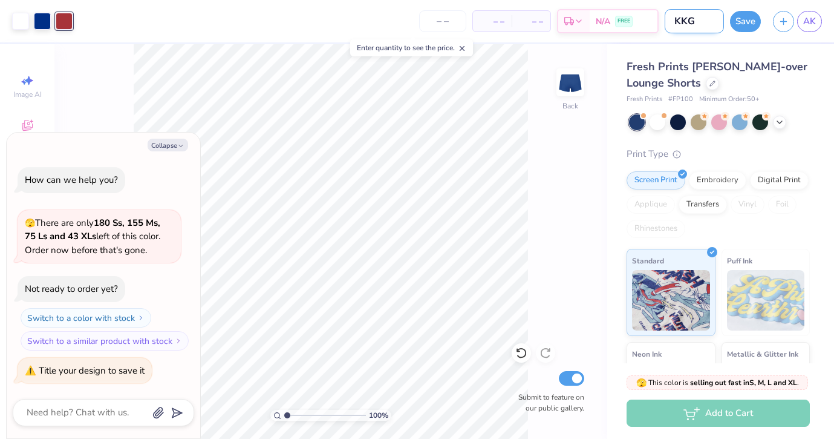
type input "KKG s"
type textarea "x"
type input "KKG sh"
type textarea "x"
type input "KKG sho"
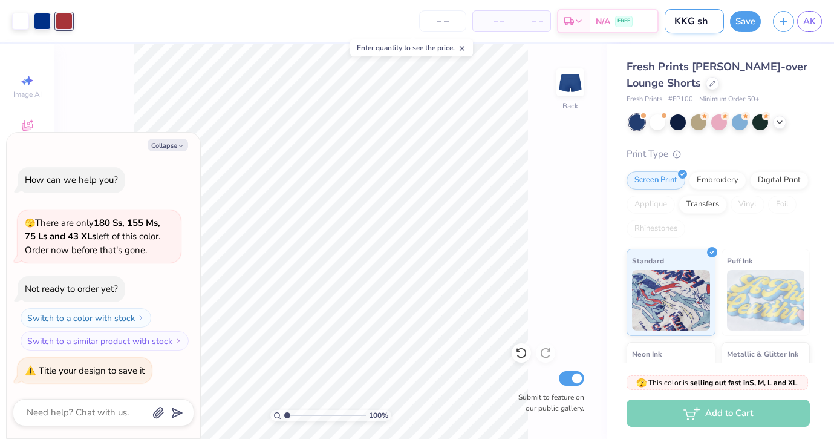
type textarea "x"
type input "KKG shor"
type textarea "x"
type input "KKG short"
type textarea "x"
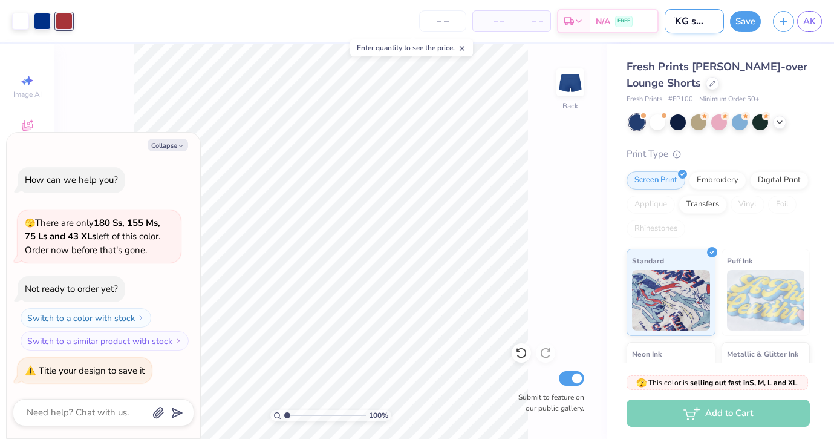
type input "KKG shorts"
type textarea "x"
type input "KKG shorts"
click at [739, 20] on button "Save" at bounding box center [745, 19] width 31 height 21
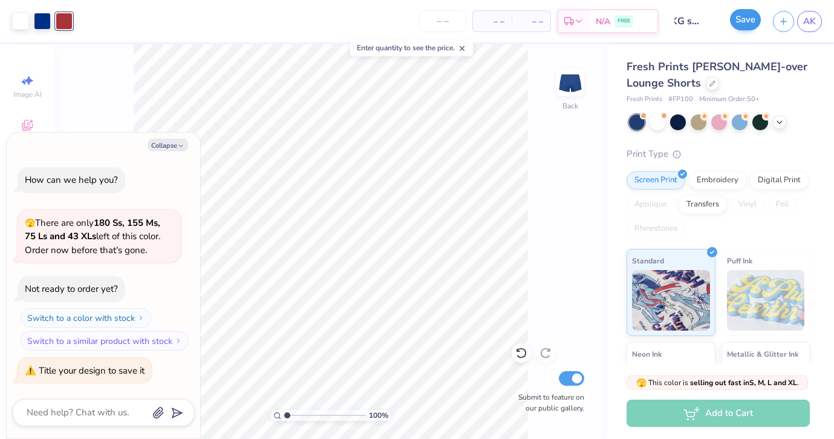
scroll to position [0, 0]
click at [175, 146] on button "Collapse" at bounding box center [168, 145] width 41 height 13
type textarea "x"
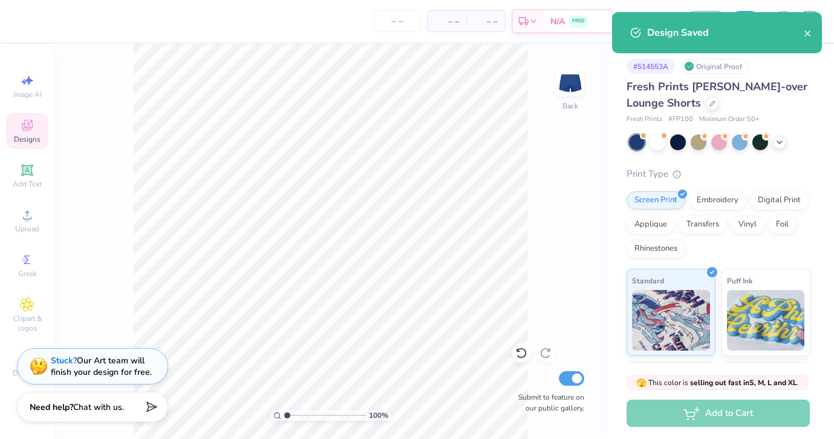
click at [23, 129] on icon at bounding box center [27, 125] width 11 height 11
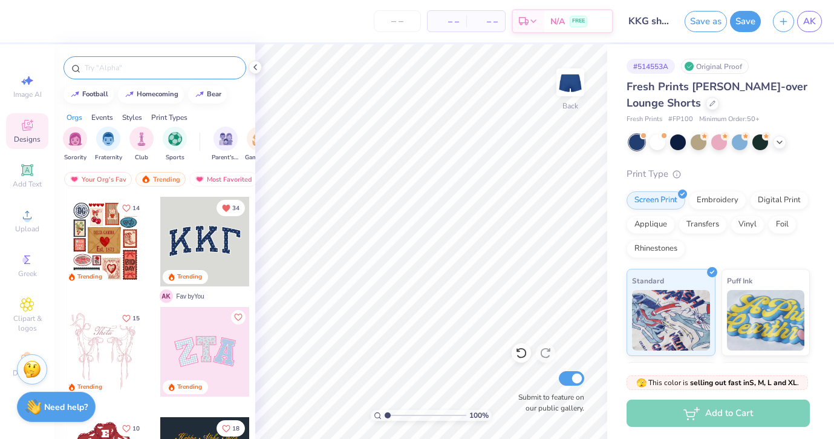
click at [140, 65] on input "text" at bounding box center [160, 68] width 155 height 12
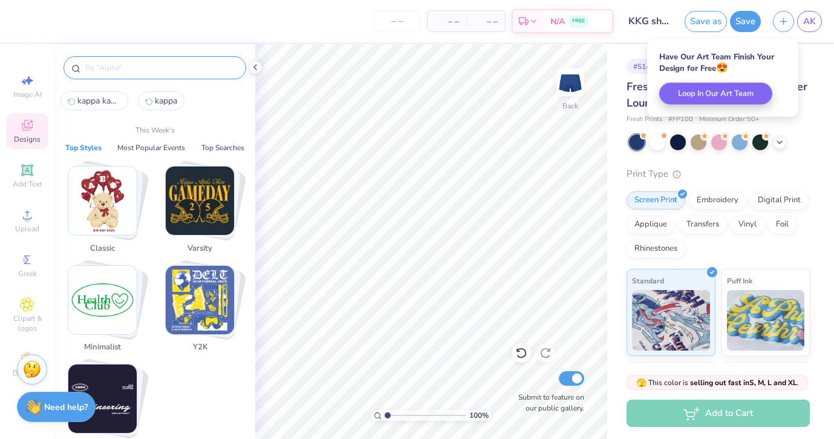
click at [103, 100] on span "kappa kappa gamma" at bounding box center [99, 100] width 44 height 11
type input "kappa kappa gamma"
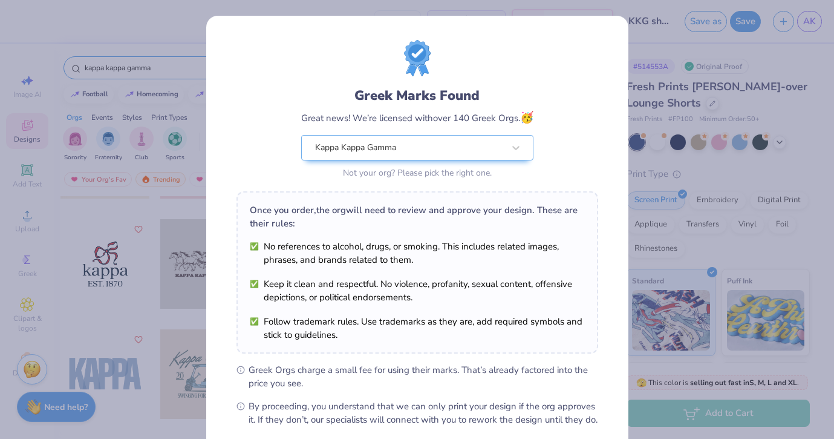
scroll to position [128, 0]
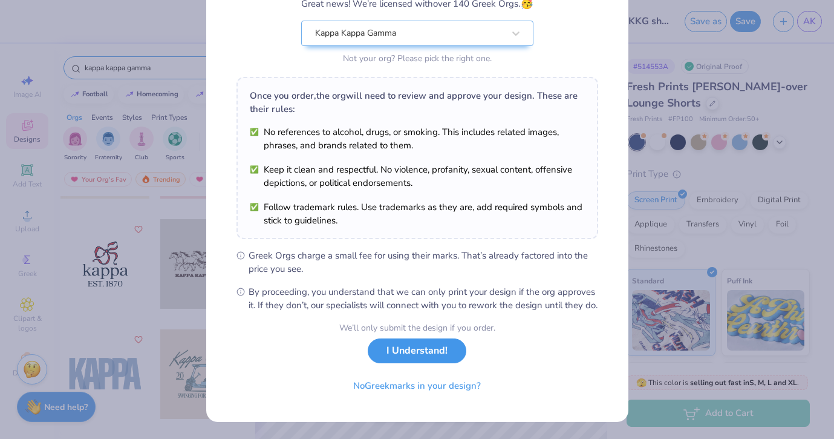
click at [412, 355] on button "I Understand!" at bounding box center [417, 350] width 99 height 25
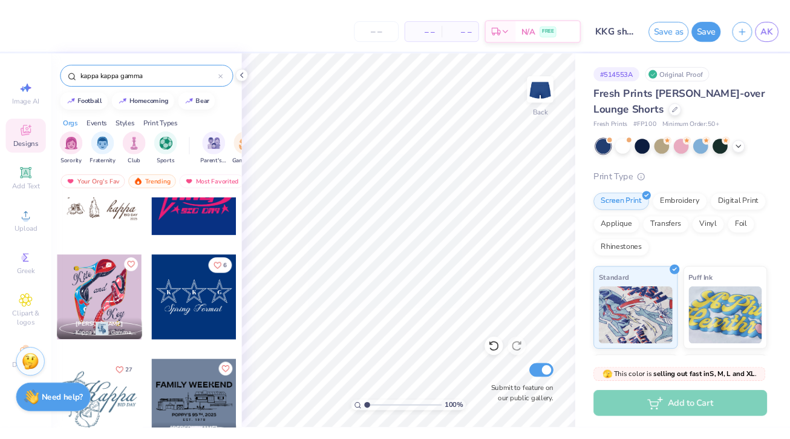
scroll to position [4622, 0]
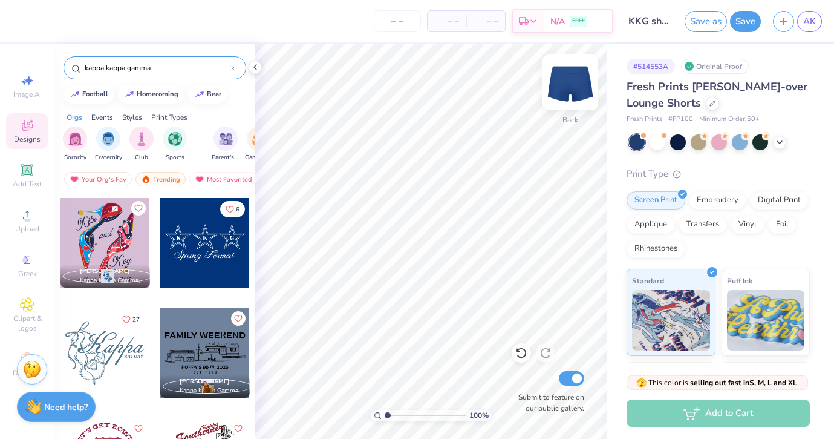
click at [563, 83] on img at bounding box center [570, 82] width 48 height 48
click at [220, 244] on div at bounding box center [205, 243] width 90 height 90
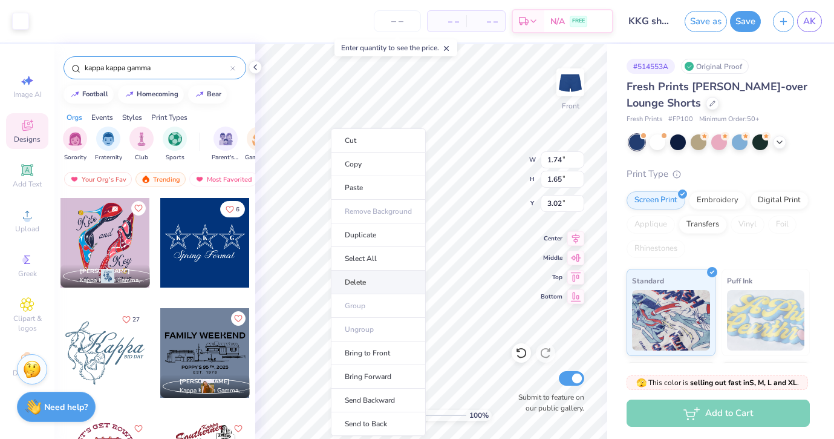
type input "3.96"
type input "0.74"
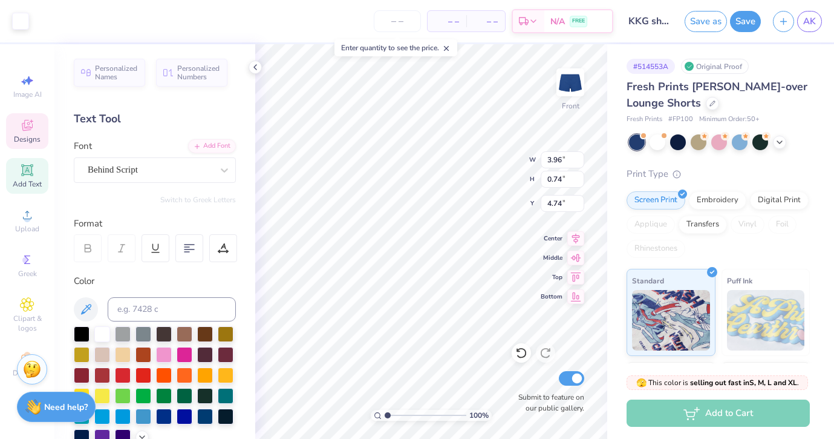
type input "4.67"
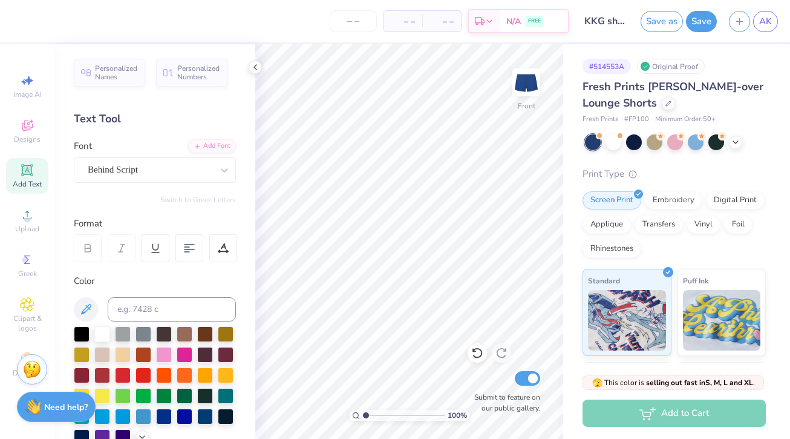
click at [787, 119] on div "# 514553A Original Proof Fresh Prints [PERSON_NAME]-over Lounge Shorts Fresh Pr…" at bounding box center [676, 293] width 227 height 498
type input "1.09"
type textarea "x"
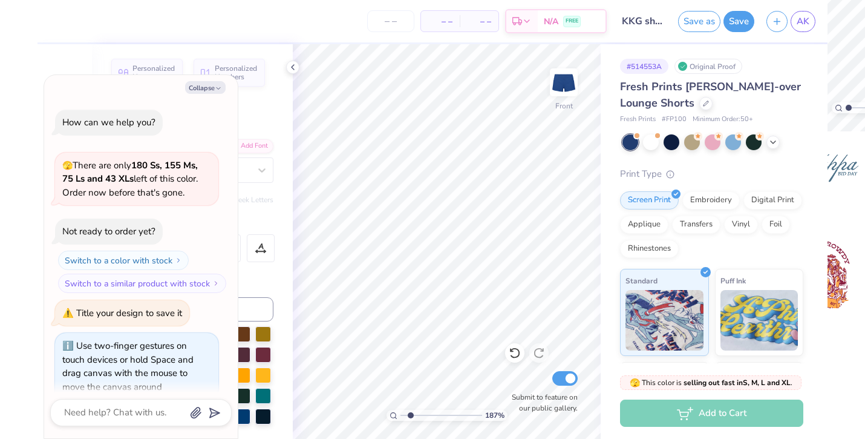
scroll to position [16, 0]
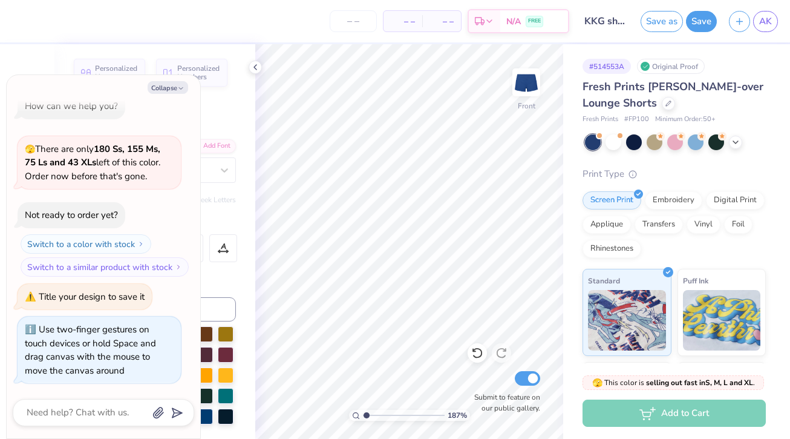
type input "1"
drag, startPoint x: 365, startPoint y: 414, endPoint x: 325, endPoint y: 409, distance: 40.1
click at [363, 409] on input "range" at bounding box center [404, 414] width 82 height 11
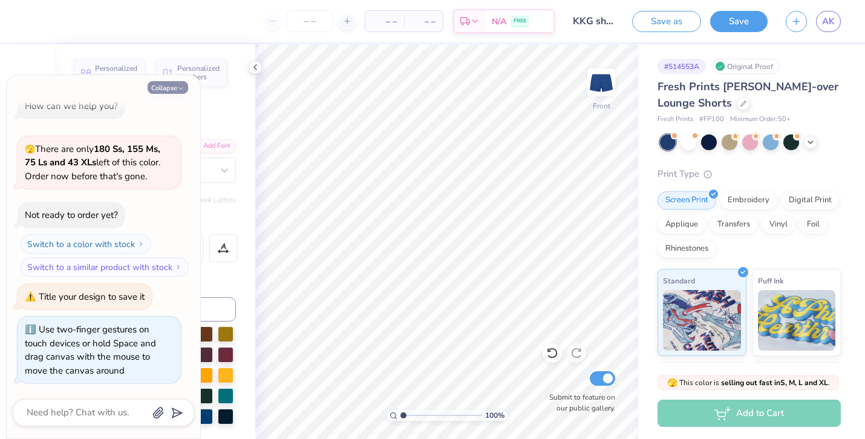
click at [181, 88] on polyline "button" at bounding box center [181, 89] width 4 height 2
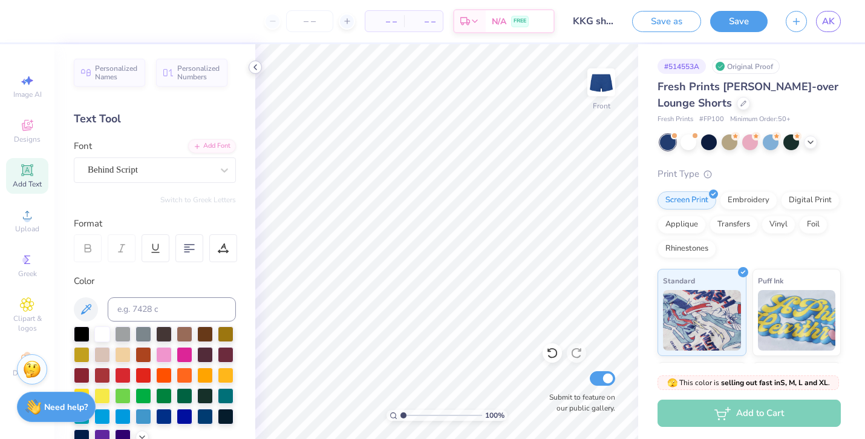
click at [253, 64] on icon at bounding box center [255, 67] width 10 height 10
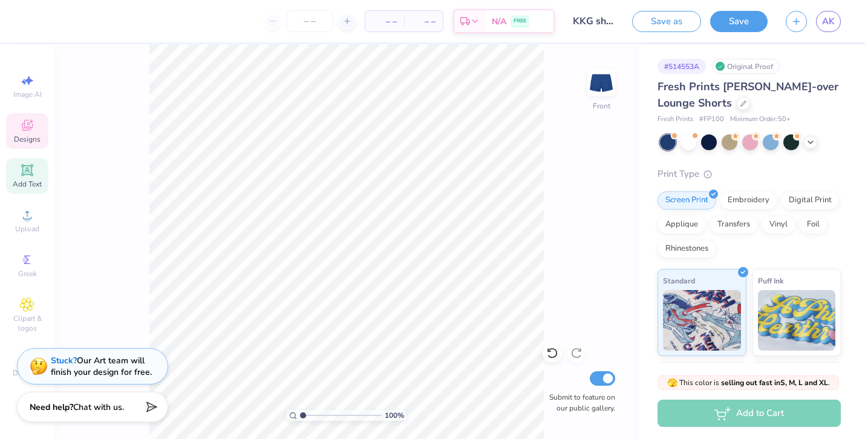
click at [30, 124] on icon at bounding box center [27, 125] width 15 height 15
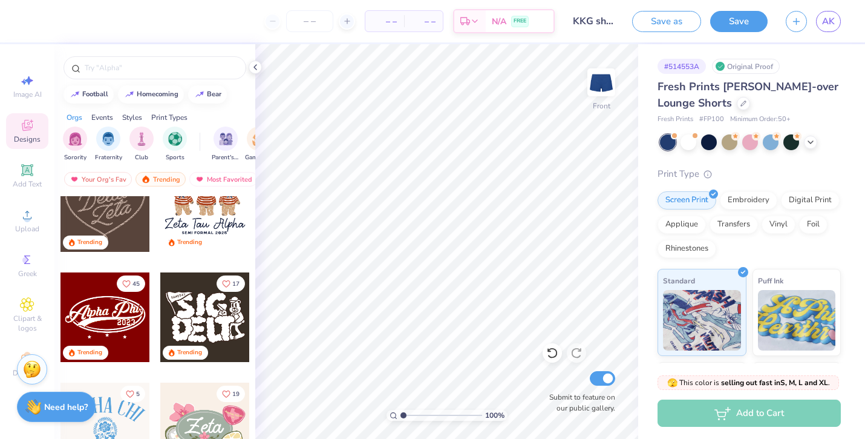
scroll to position [483, 0]
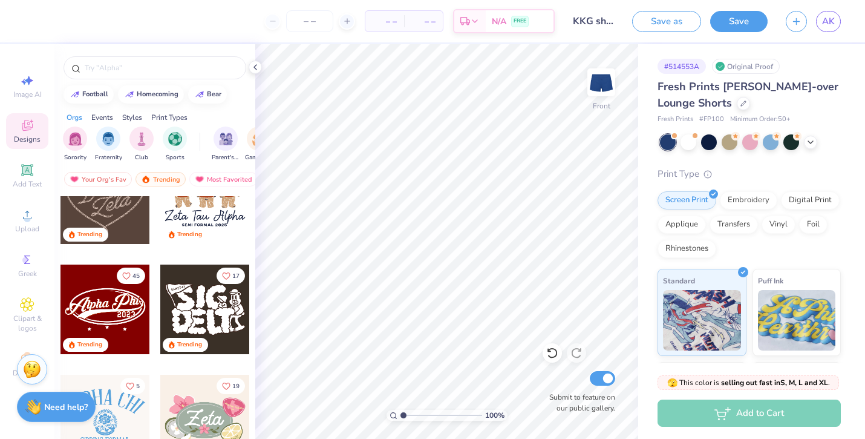
click at [118, 305] on div at bounding box center [105, 309] width 90 height 90
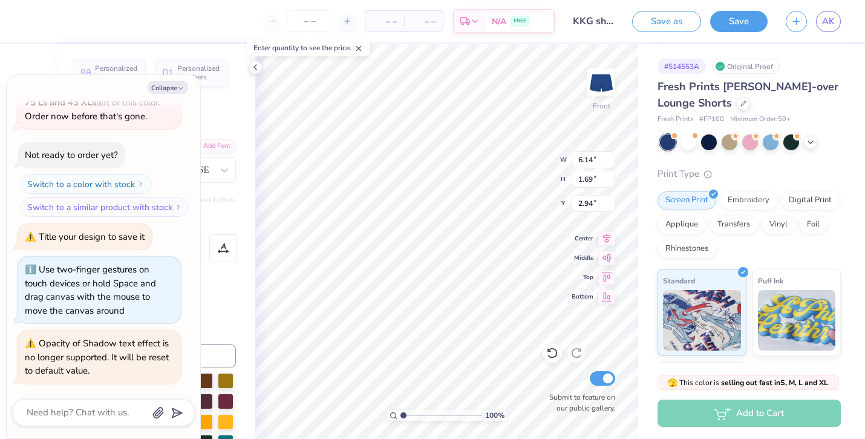
scroll to position [0, 2]
type textarea "x"
type textarea "K0"
type textarea "x"
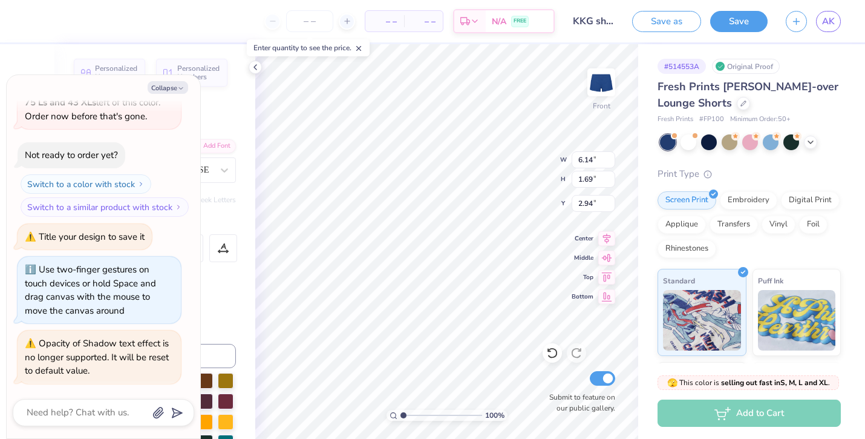
type textarea "KK0"
type textarea "x"
type textarea "KKG0"
type textarea "x"
type input "1.40"
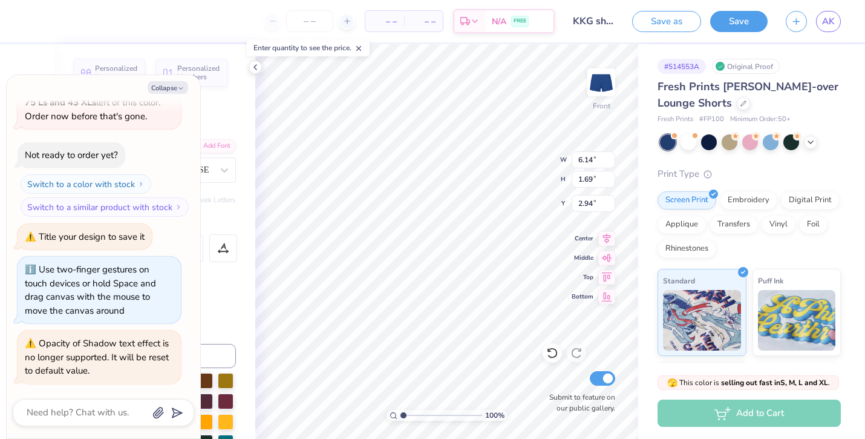
type input "0.52"
type input "4.37"
type textarea "x"
type input "5.21"
type input "2.08"
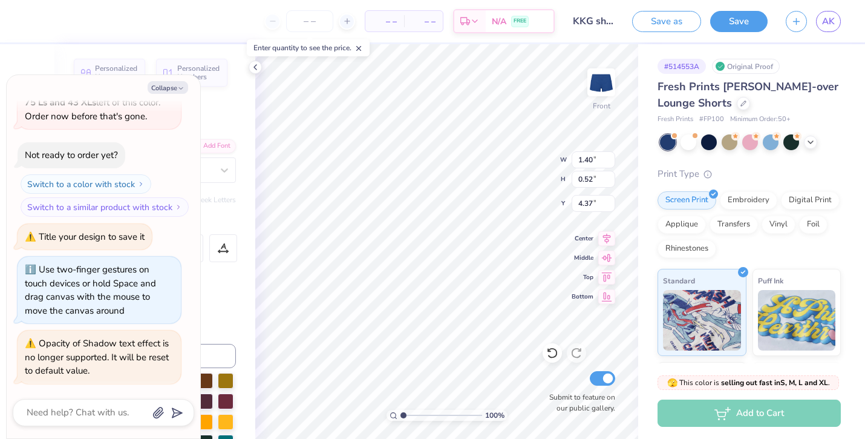
type input "2.71"
type textarea "x"
type input "2.99"
type textarea "x"
type input "1.40"
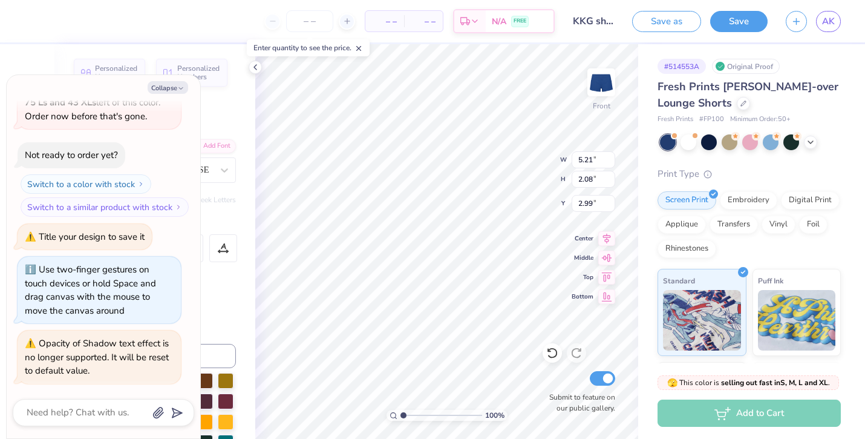
type input "0.52"
type input "4.37"
type textarea "x"
type input "5.21"
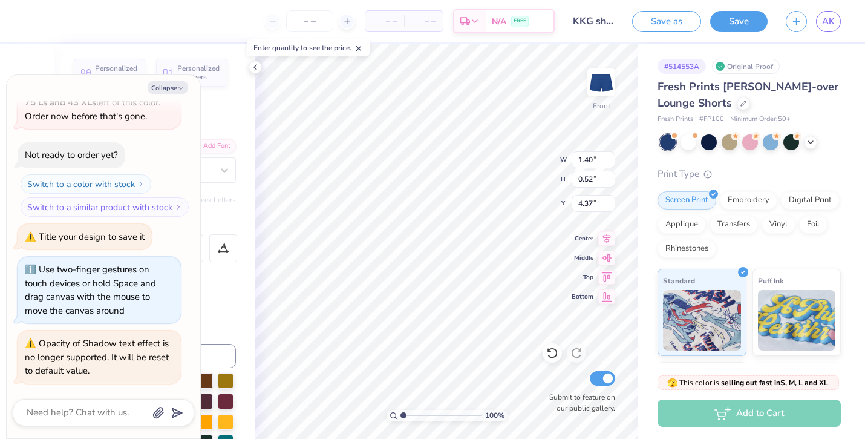
type input "2.08"
type input "2.99"
type textarea "x"
type input "3.21"
click at [53, 15] on div at bounding box center [54, 19] width 17 height 17
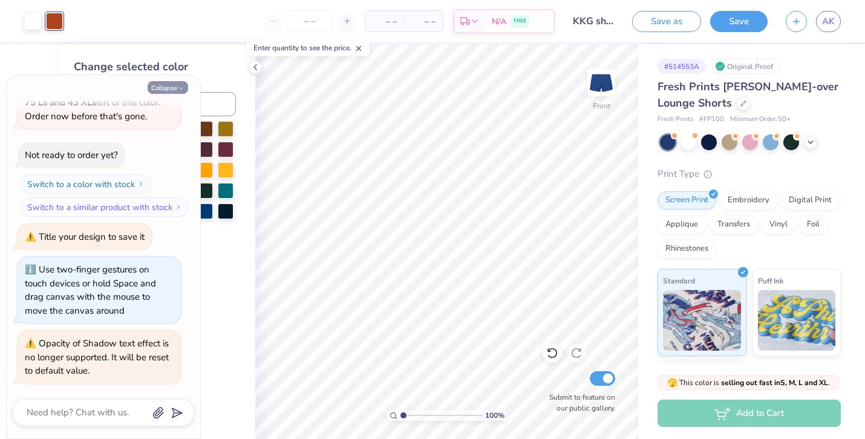
click at [172, 85] on button "Collapse" at bounding box center [168, 87] width 41 height 13
type textarea "x"
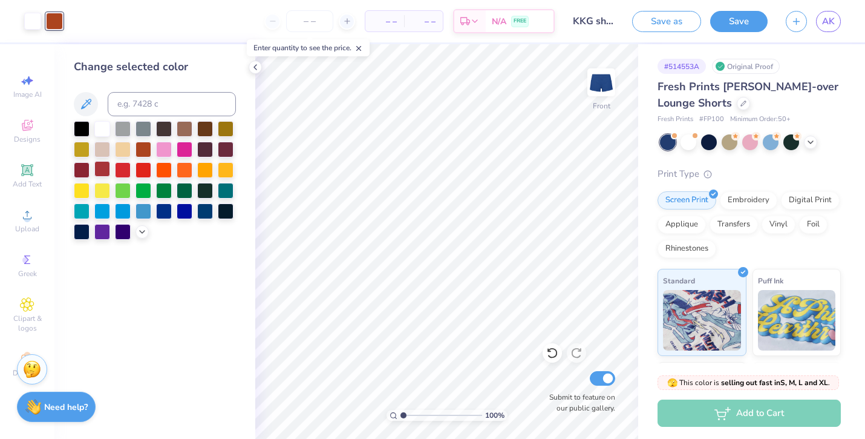
click at [101, 170] on div at bounding box center [102, 169] width 16 height 16
